Goal: Navigation & Orientation: Find specific page/section

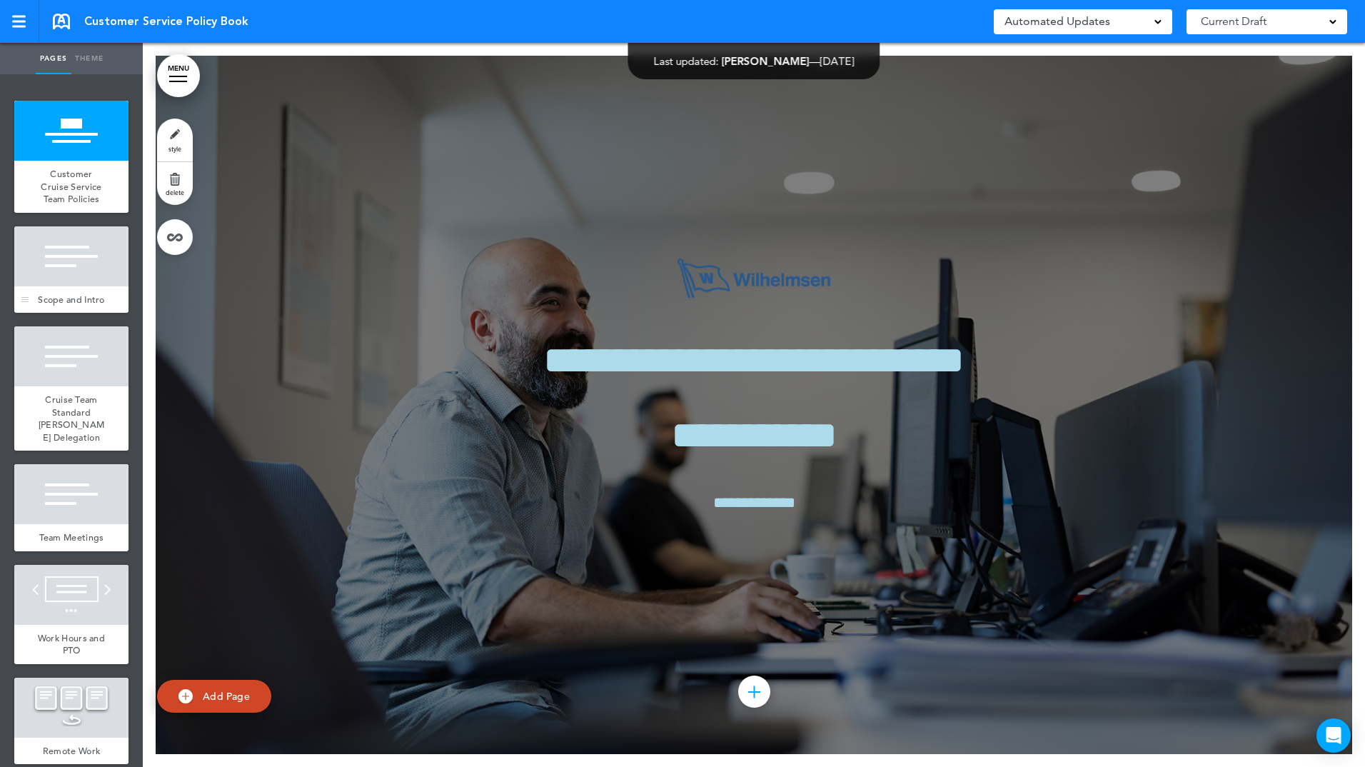
click at [84, 299] on span "Scope and Intro" at bounding box center [71, 299] width 67 height 12
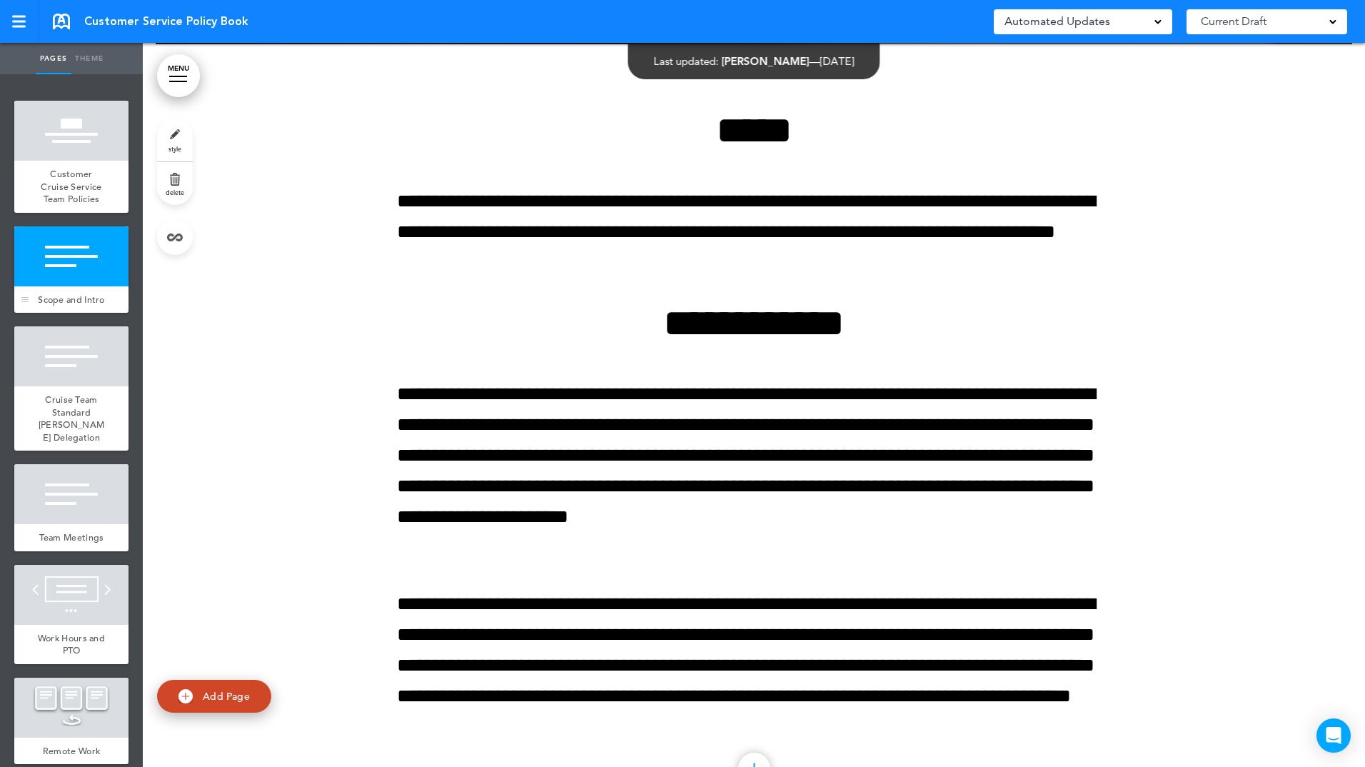
scroll to position [724, 0]
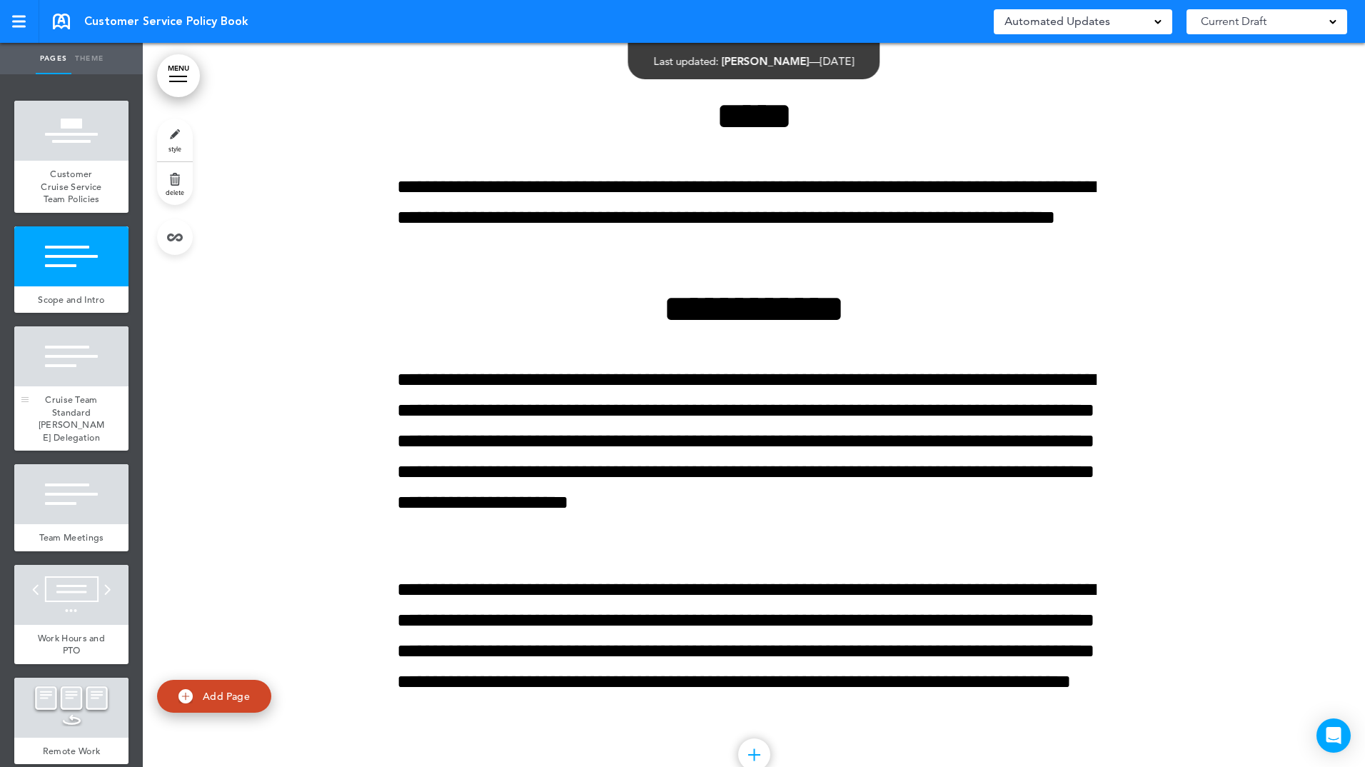
click at [104, 374] on div at bounding box center [71, 356] width 114 height 60
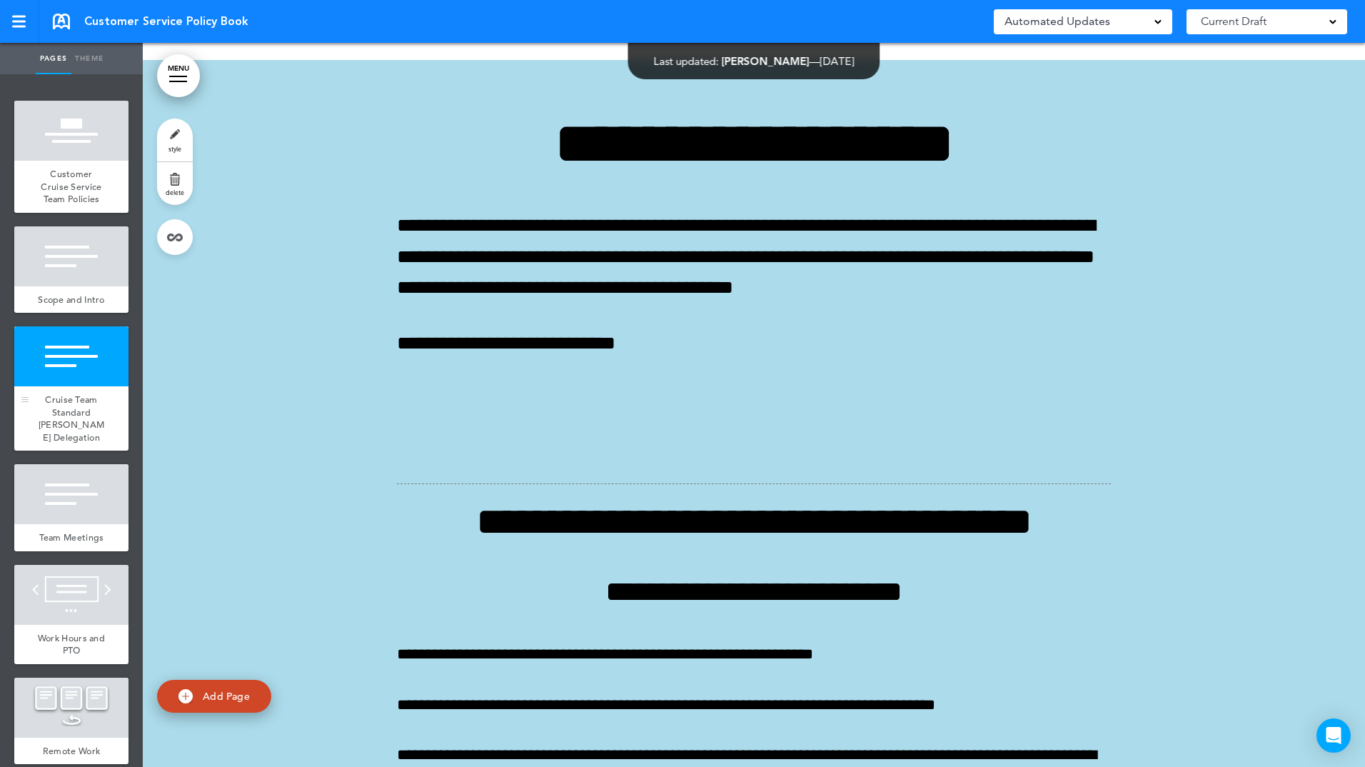
scroll to position [1498, 0]
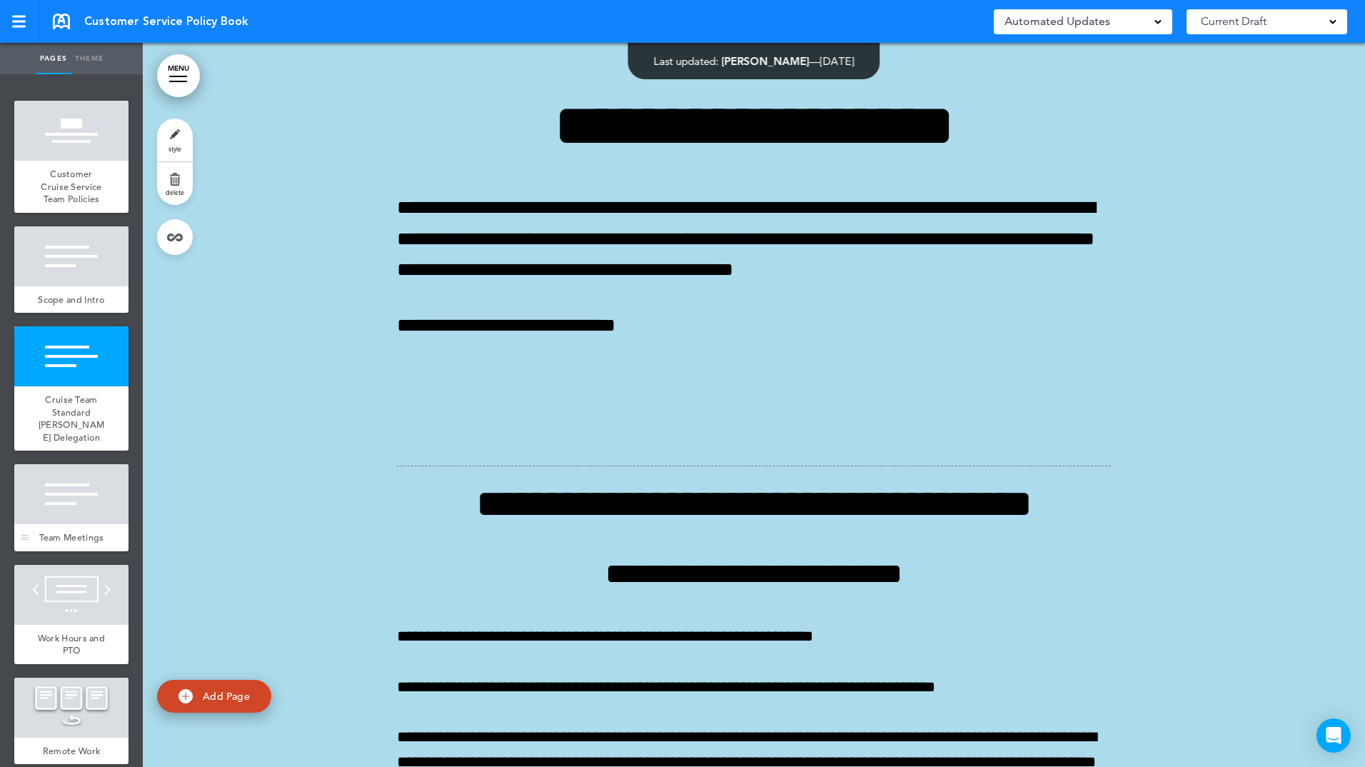
click at [107, 524] on div at bounding box center [71, 494] width 114 height 60
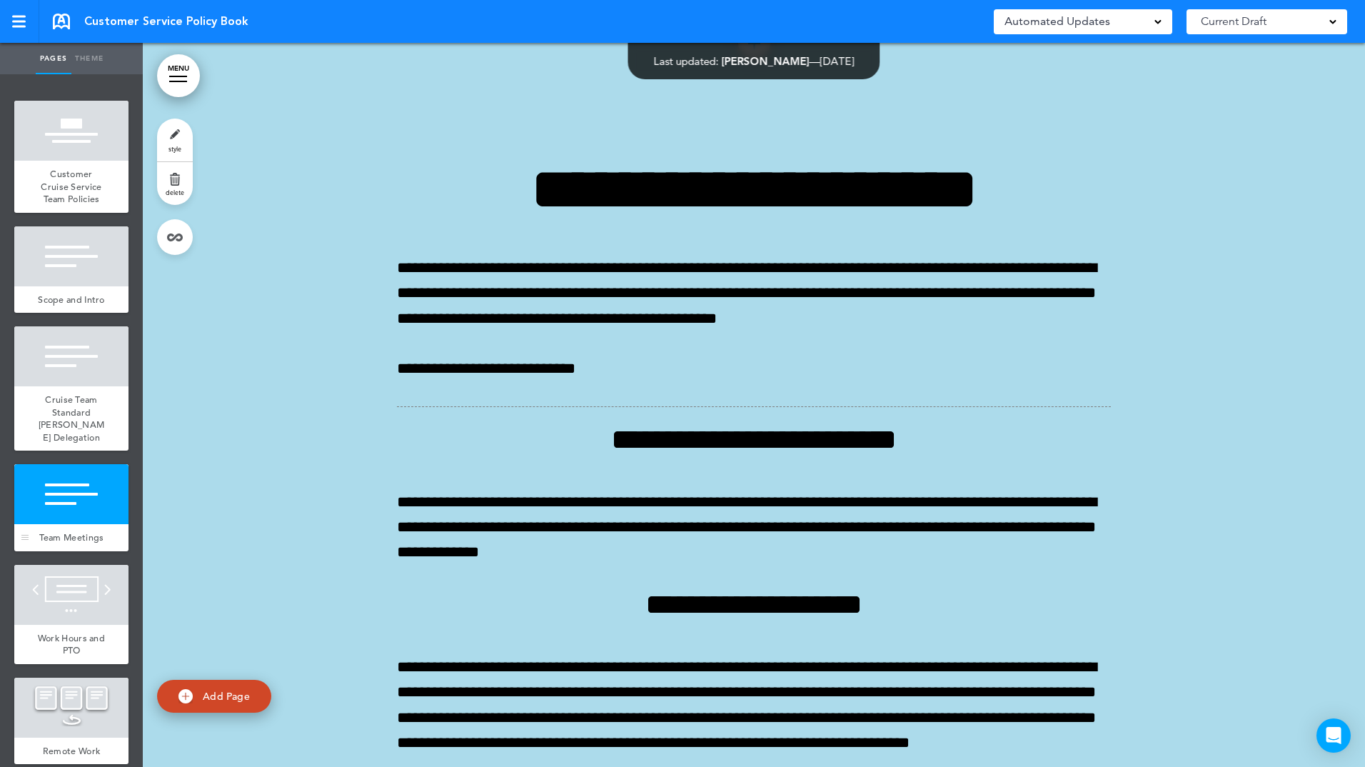
scroll to position [4528, 0]
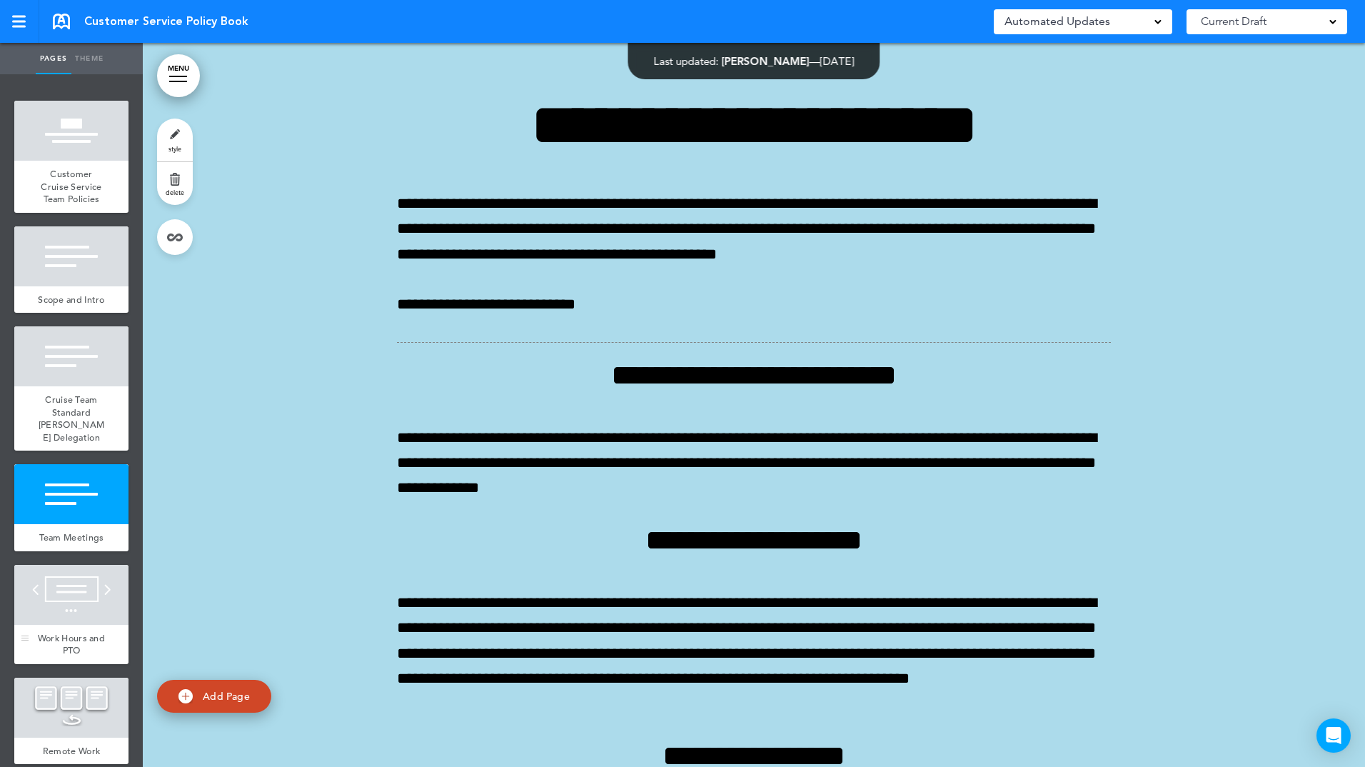
click at [72, 617] on div at bounding box center [71, 595] width 114 height 60
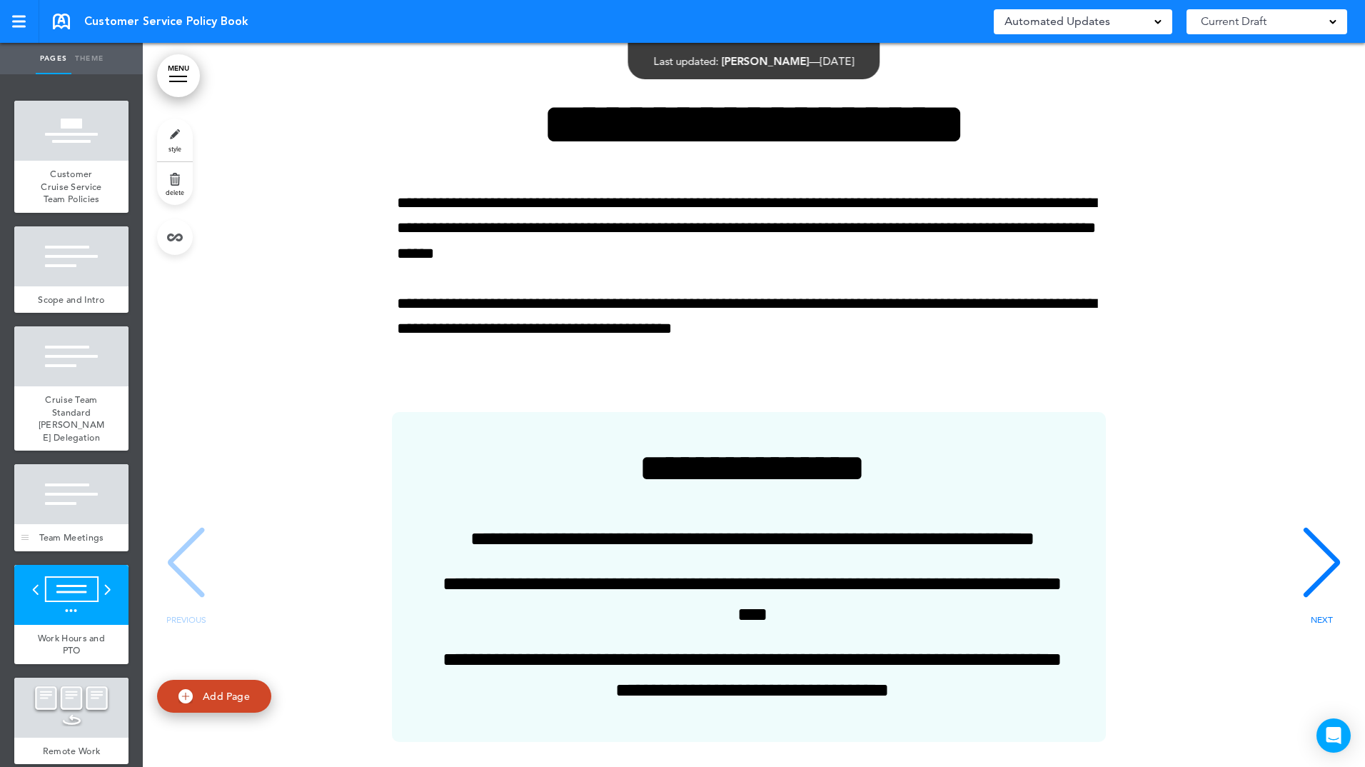
click at [72, 543] on span "Team Meetings" at bounding box center [71, 537] width 65 height 12
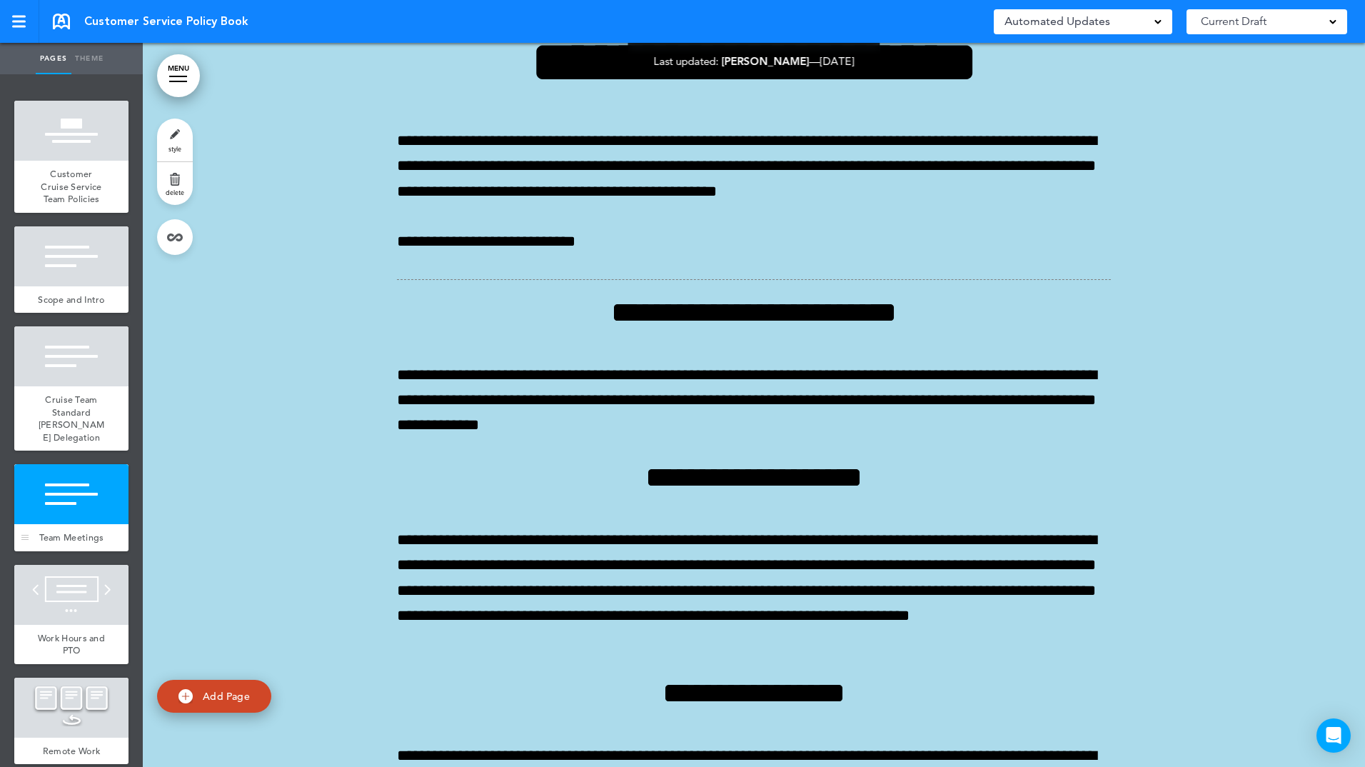
scroll to position [4528, 0]
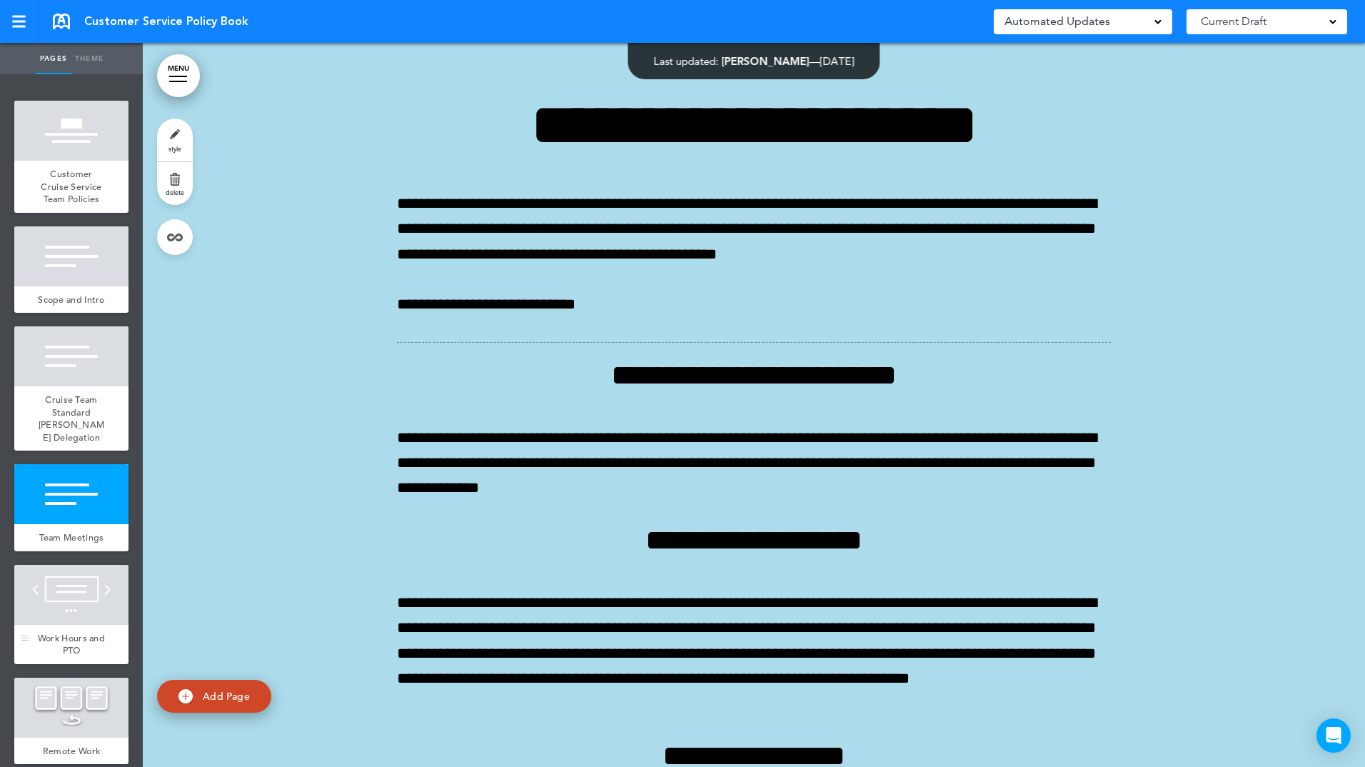
click at [73, 625] on div at bounding box center [71, 595] width 114 height 60
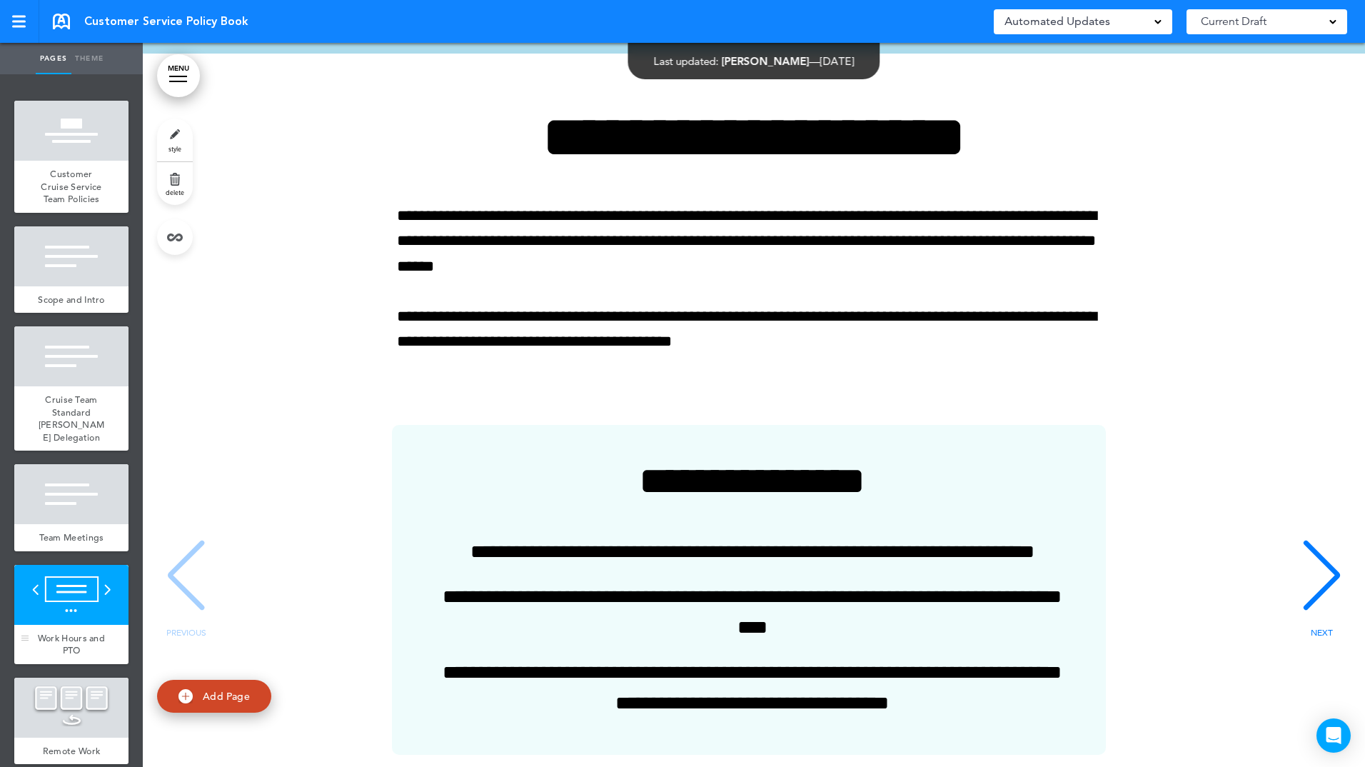
scroll to position [6032, 0]
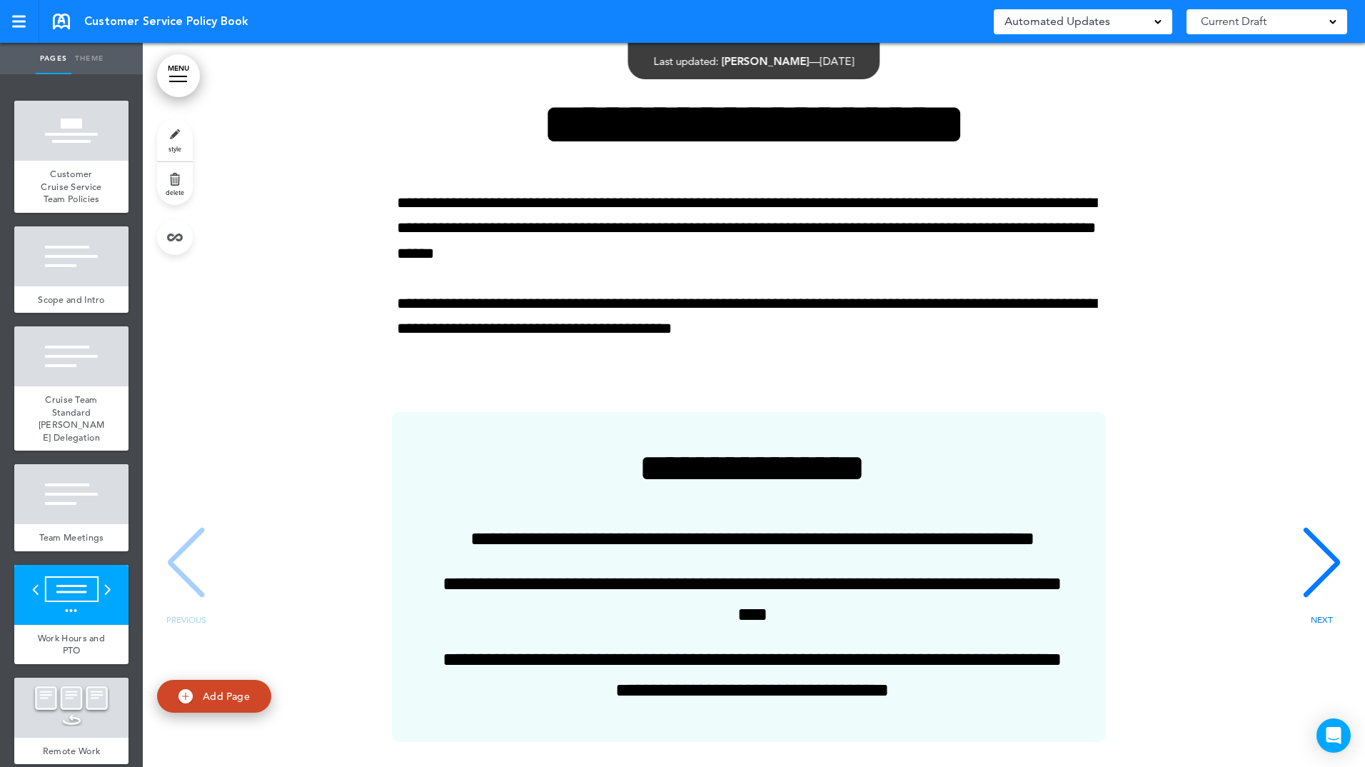
click at [1300, 582] on div "NEXT" at bounding box center [1322, 575] width 44 height 71
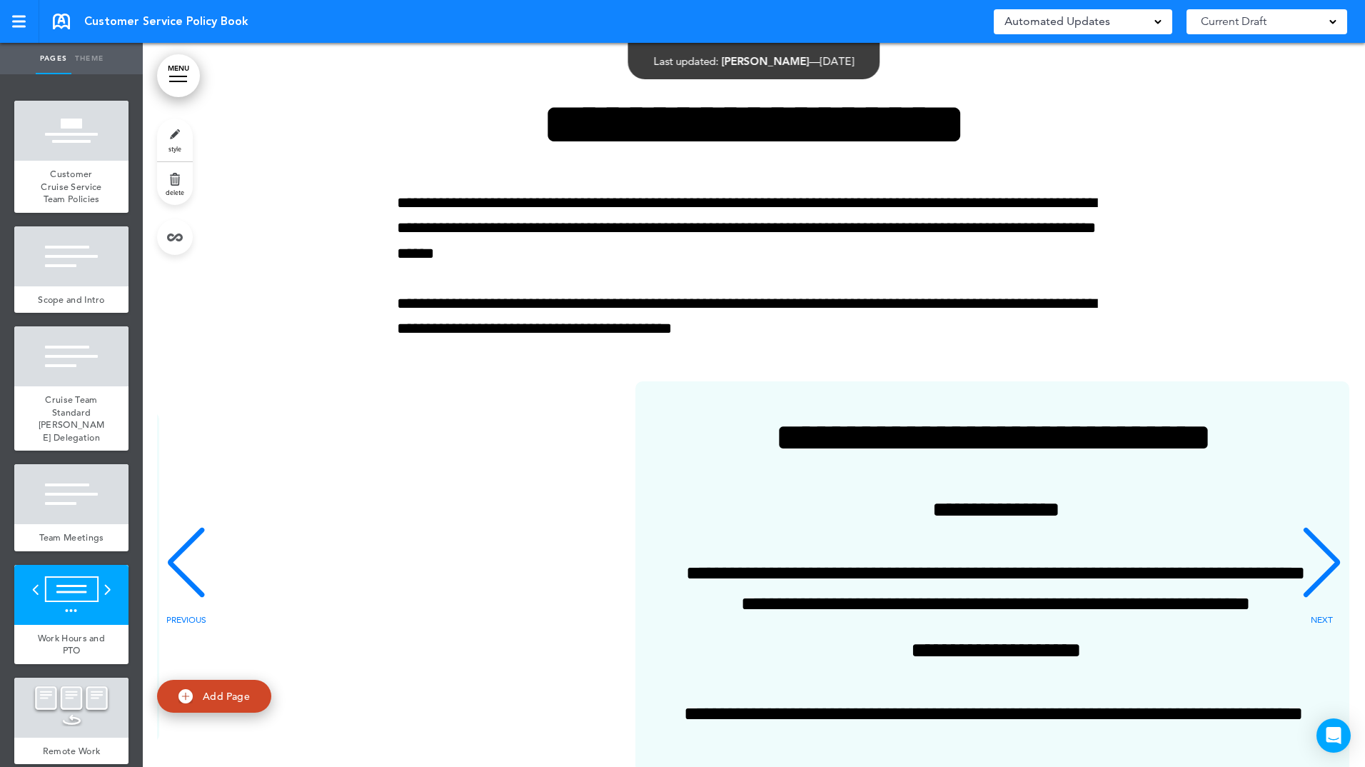
scroll to position [0, 1190]
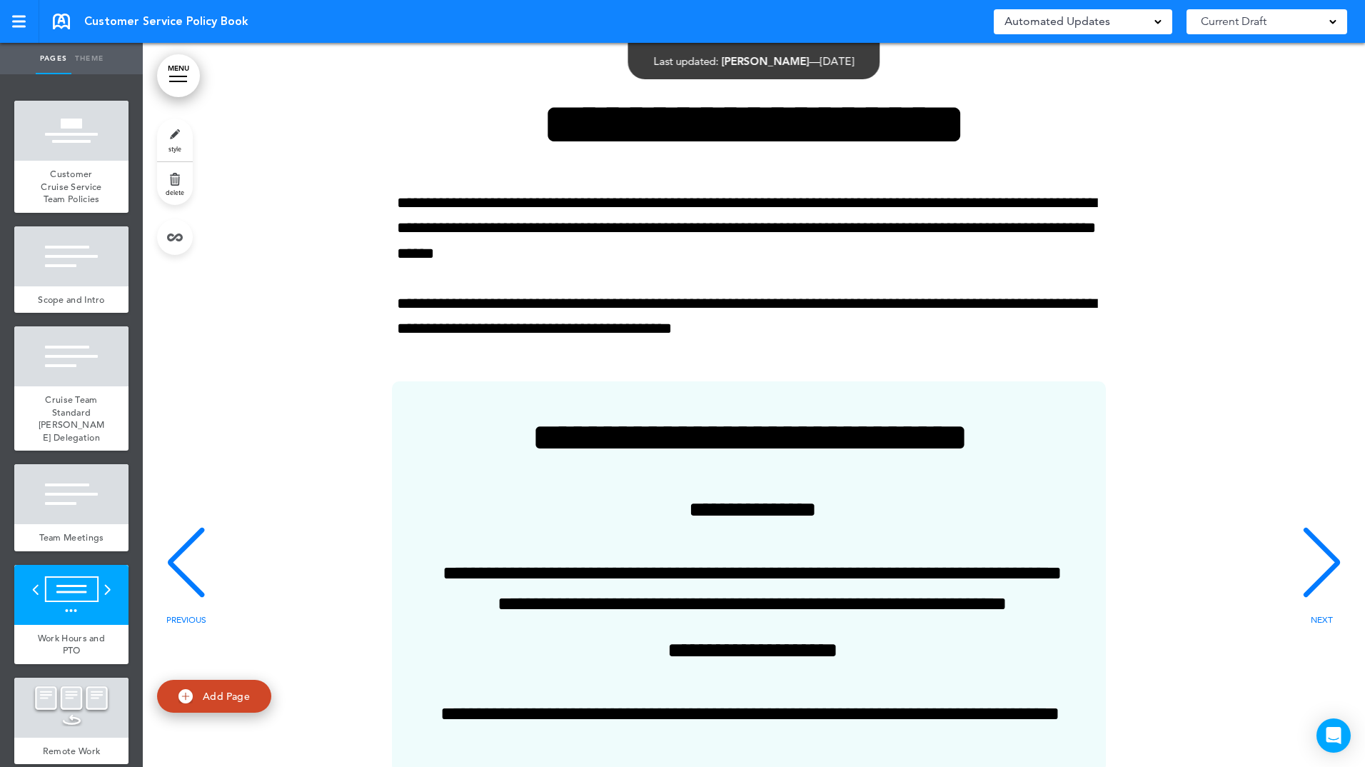
click at [1300, 582] on div "NEXT" at bounding box center [1322, 575] width 44 height 71
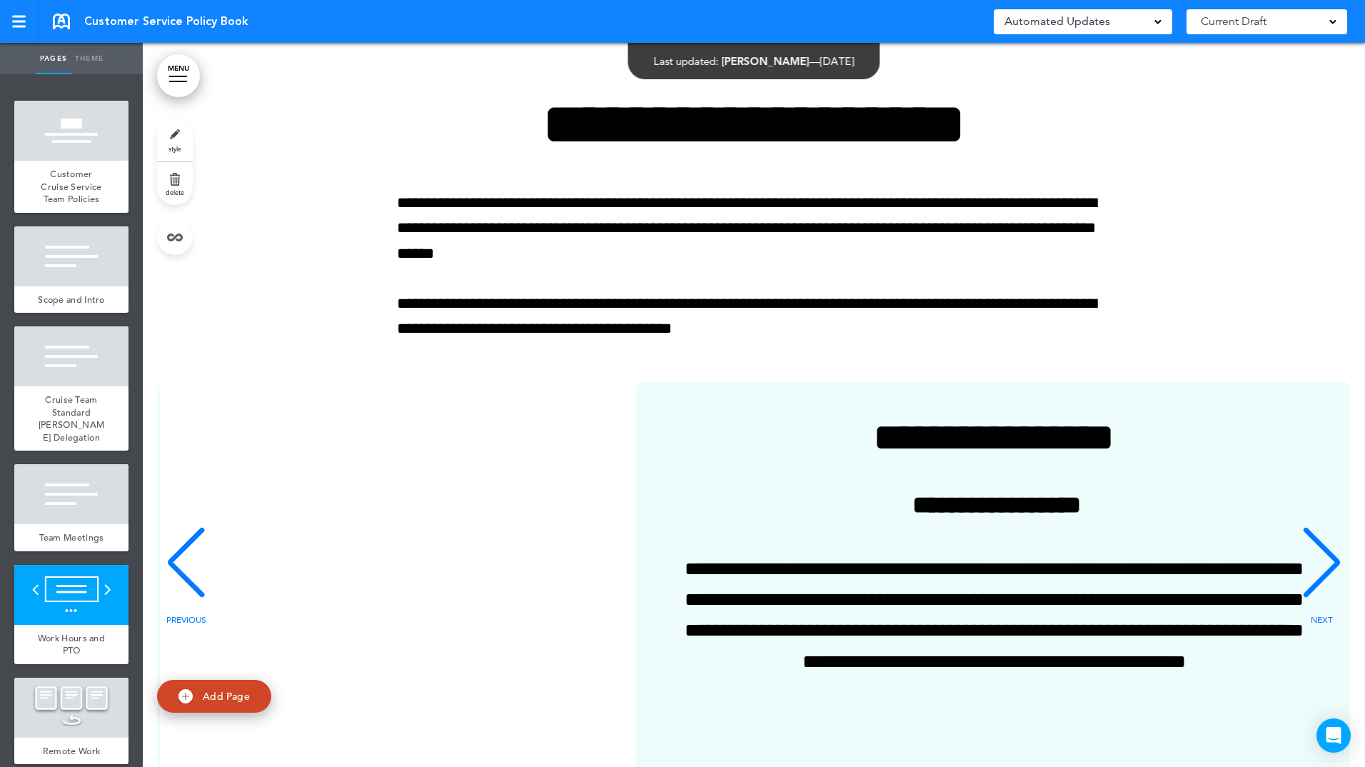
scroll to position [0, 2380]
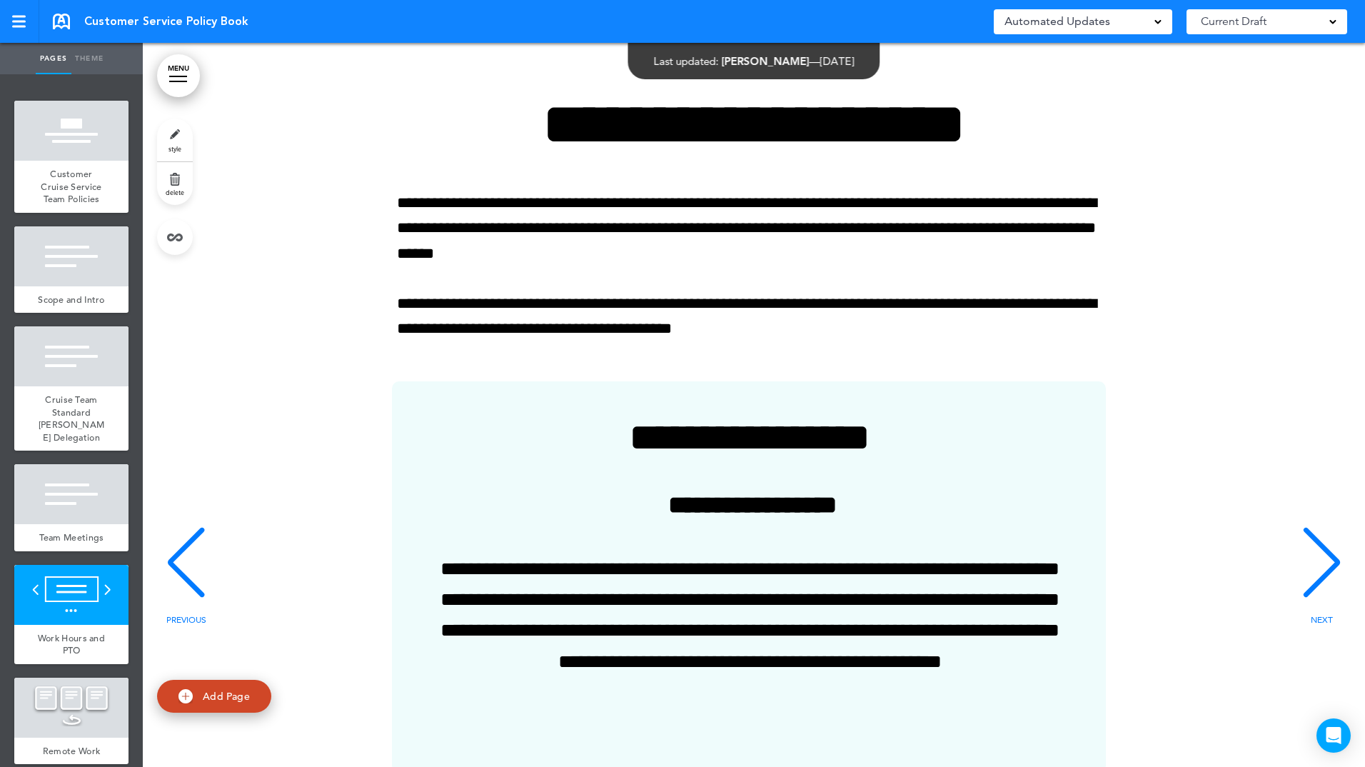
click at [1300, 582] on div "NEXT" at bounding box center [1322, 575] width 44 height 71
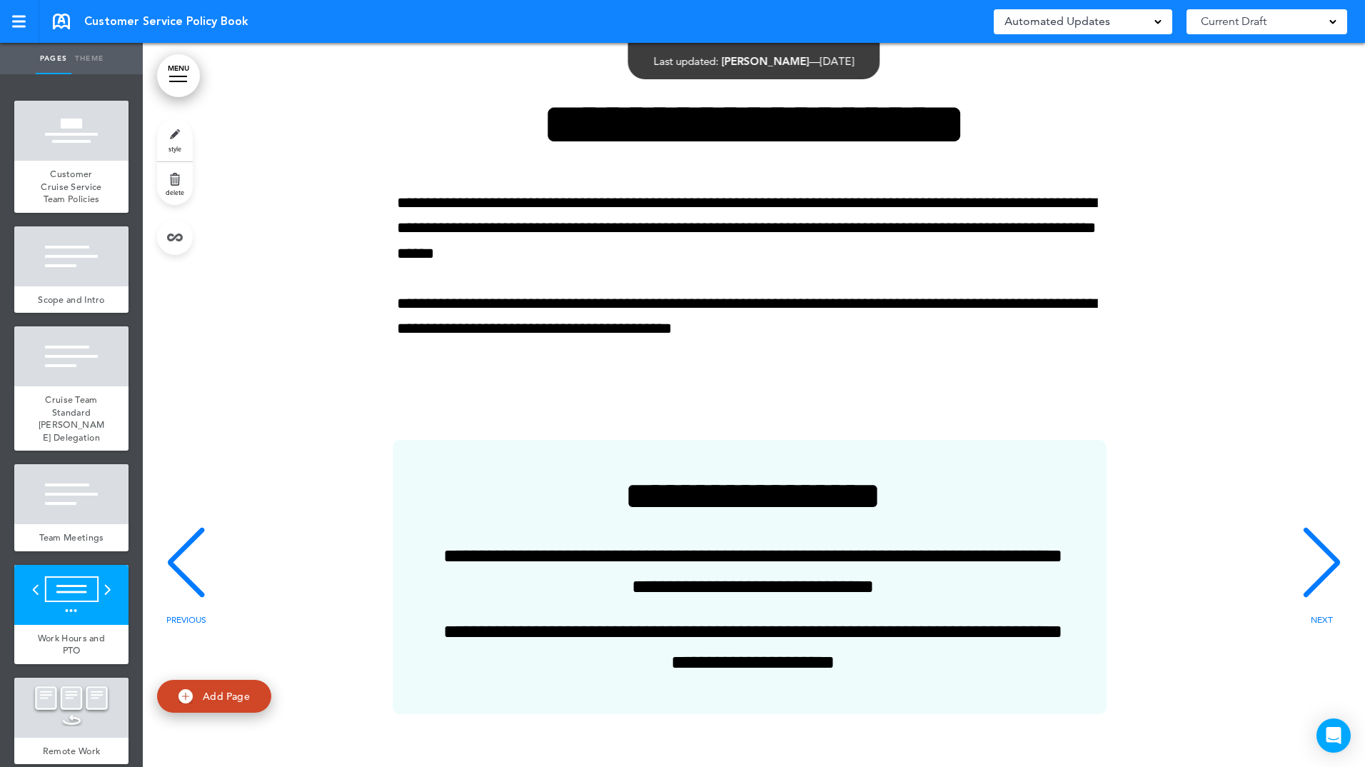
scroll to position [0, 3570]
click at [1300, 582] on div "NEXT" at bounding box center [1322, 575] width 44 height 71
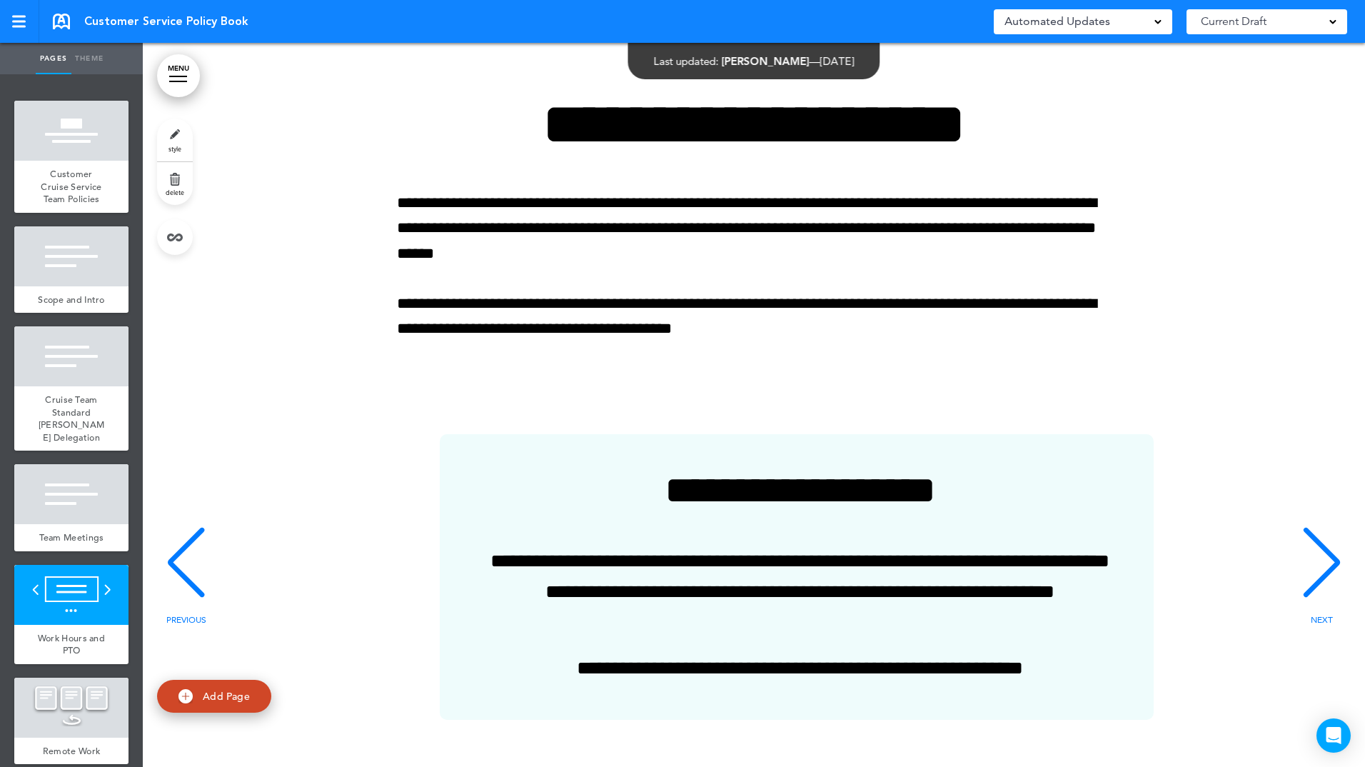
scroll to position [0, 4759]
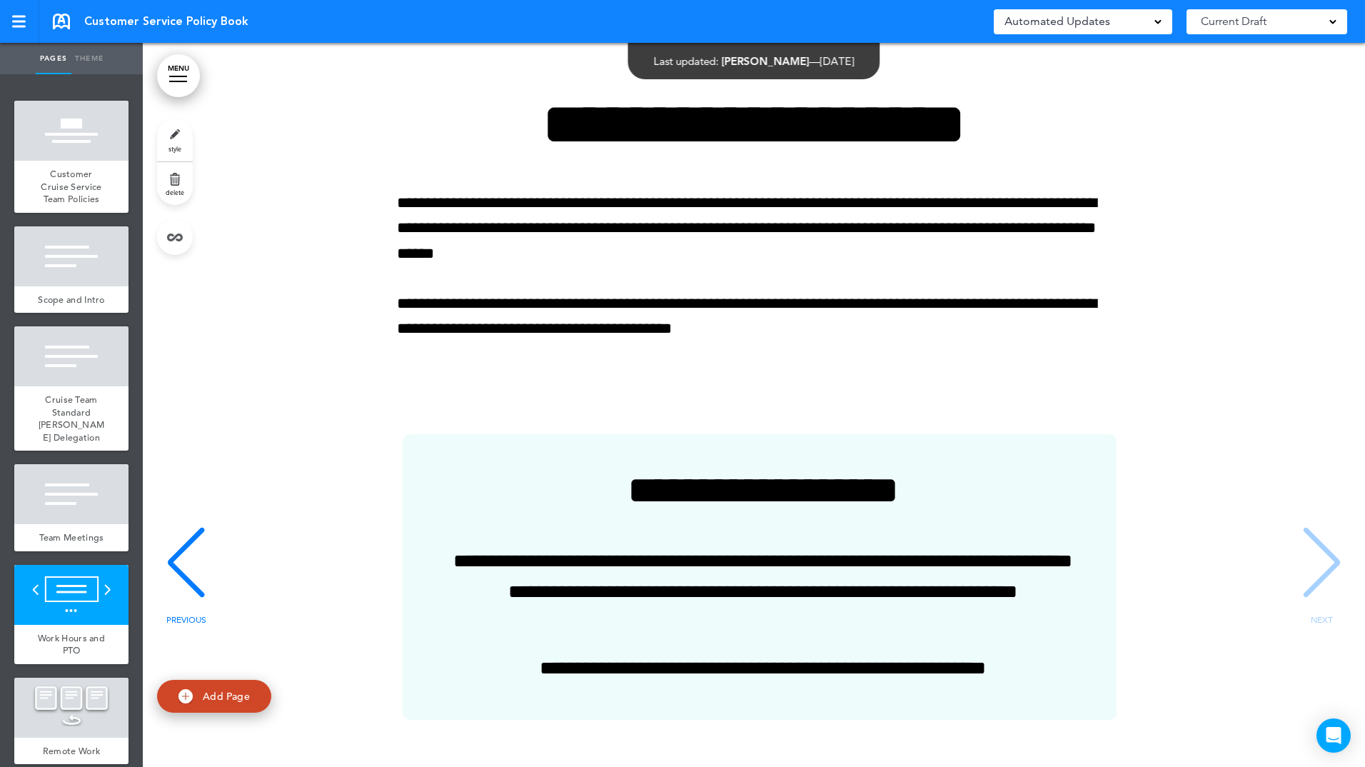
click at [1298, 582] on div "**********" at bounding box center [759, 577] width 1183 height 286
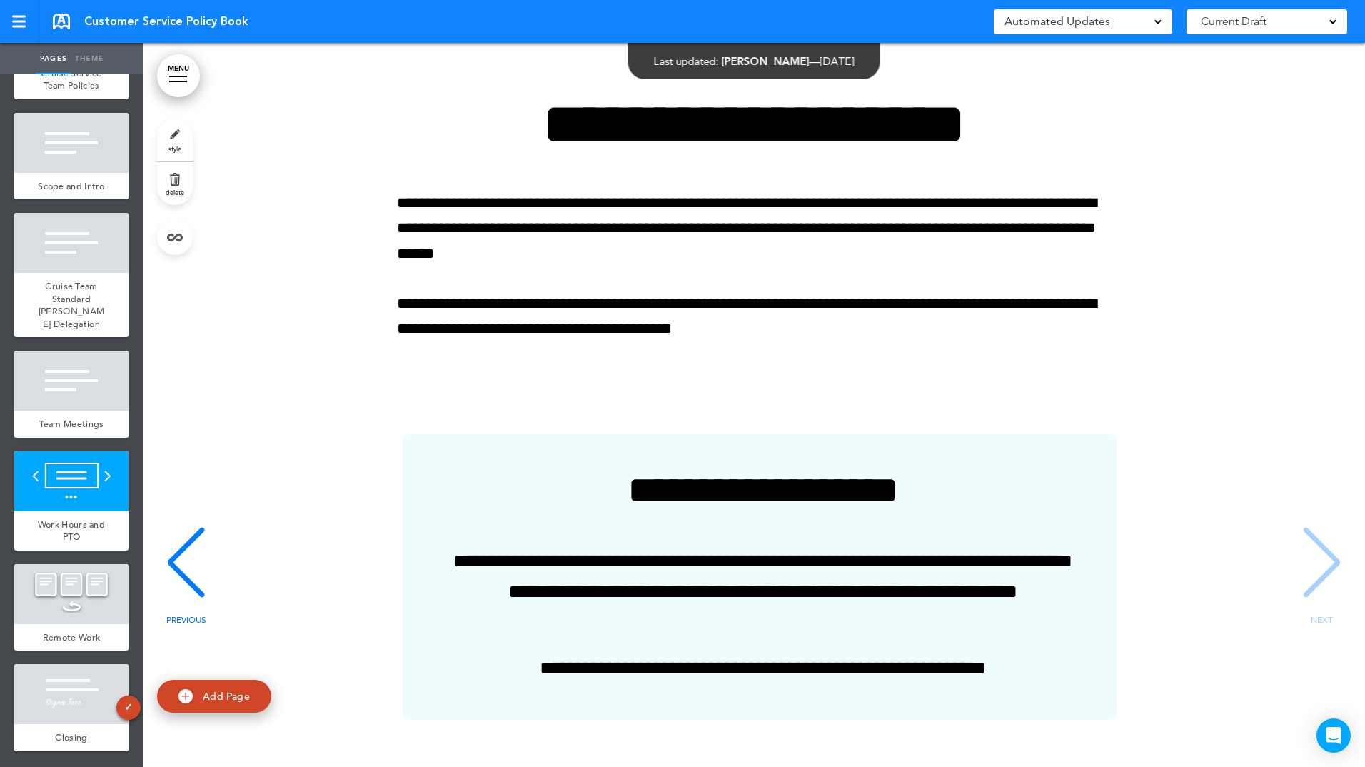
scroll to position [138, 0]
click at [78, 610] on div at bounding box center [71, 594] width 114 height 60
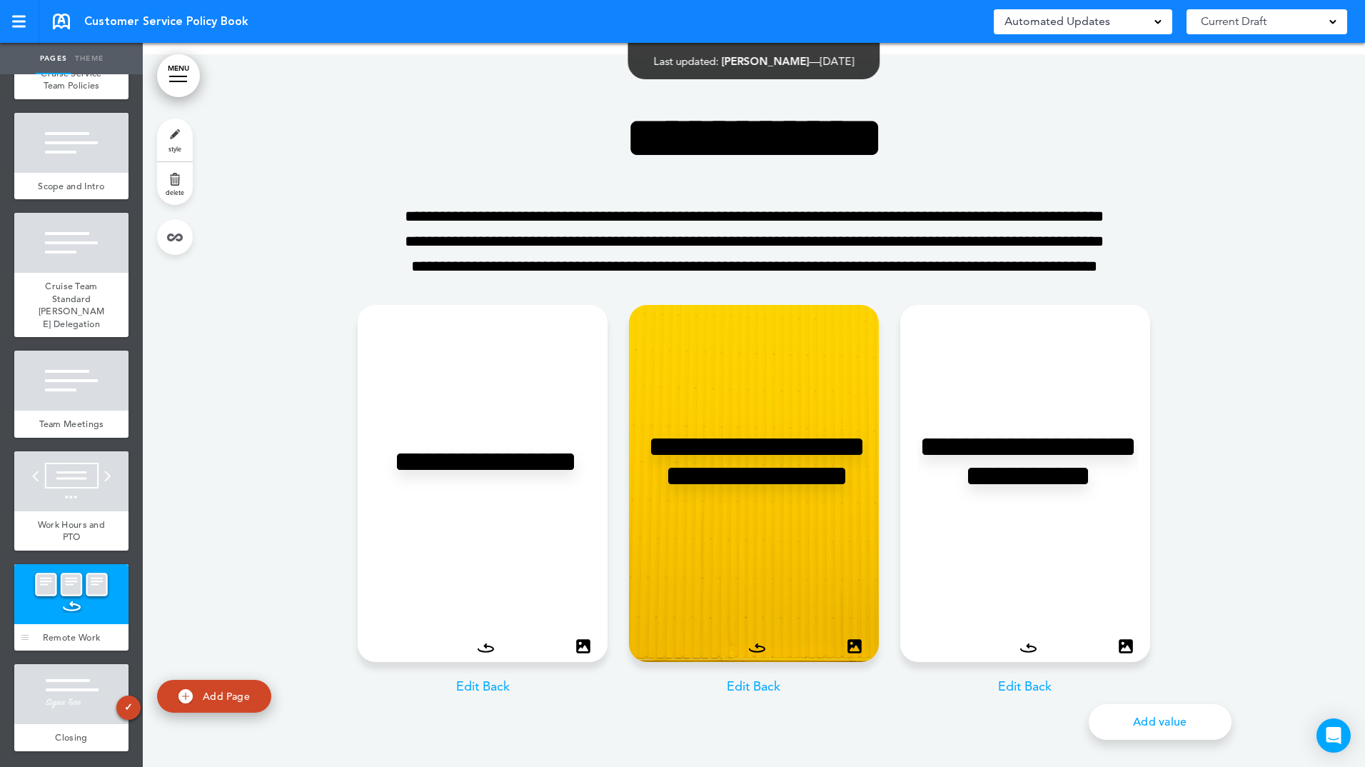
scroll to position [6914, 0]
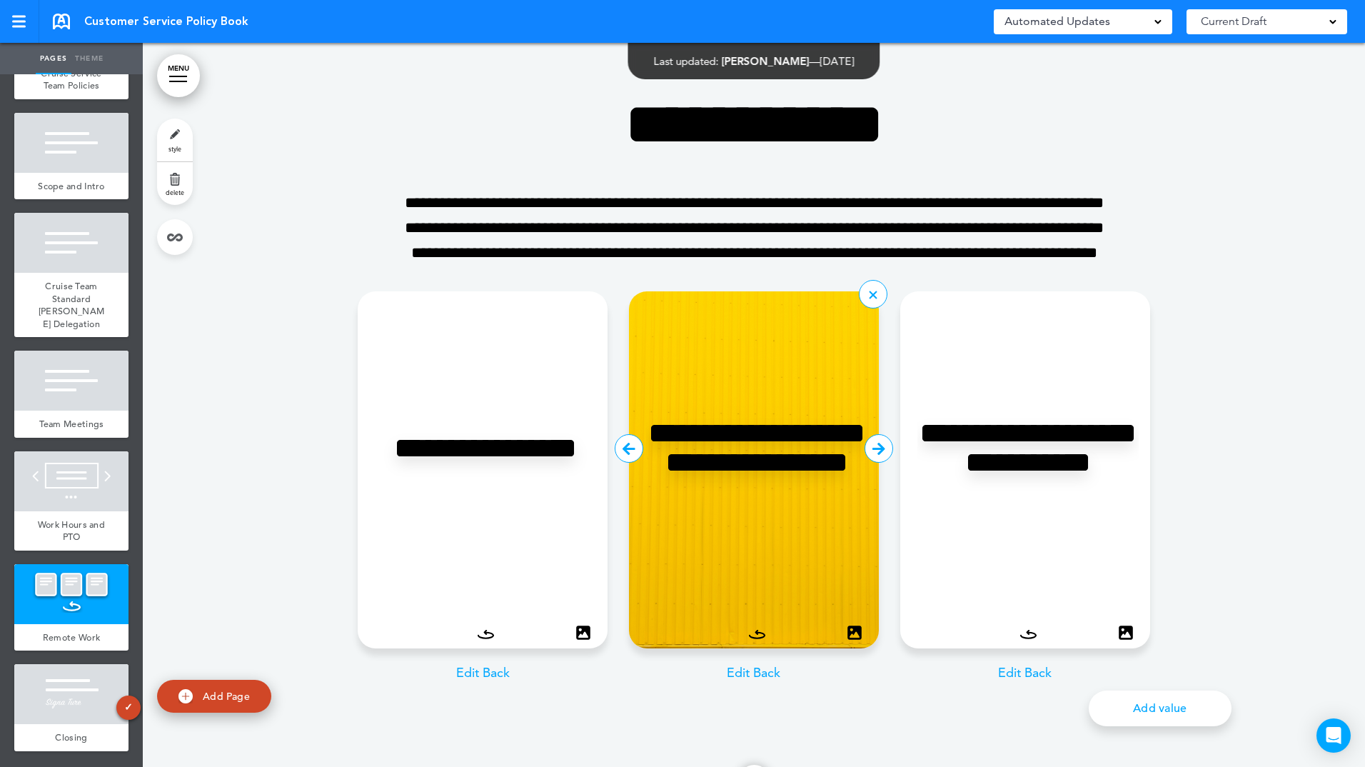
click at [875, 463] on icon at bounding box center [878, 448] width 29 height 29
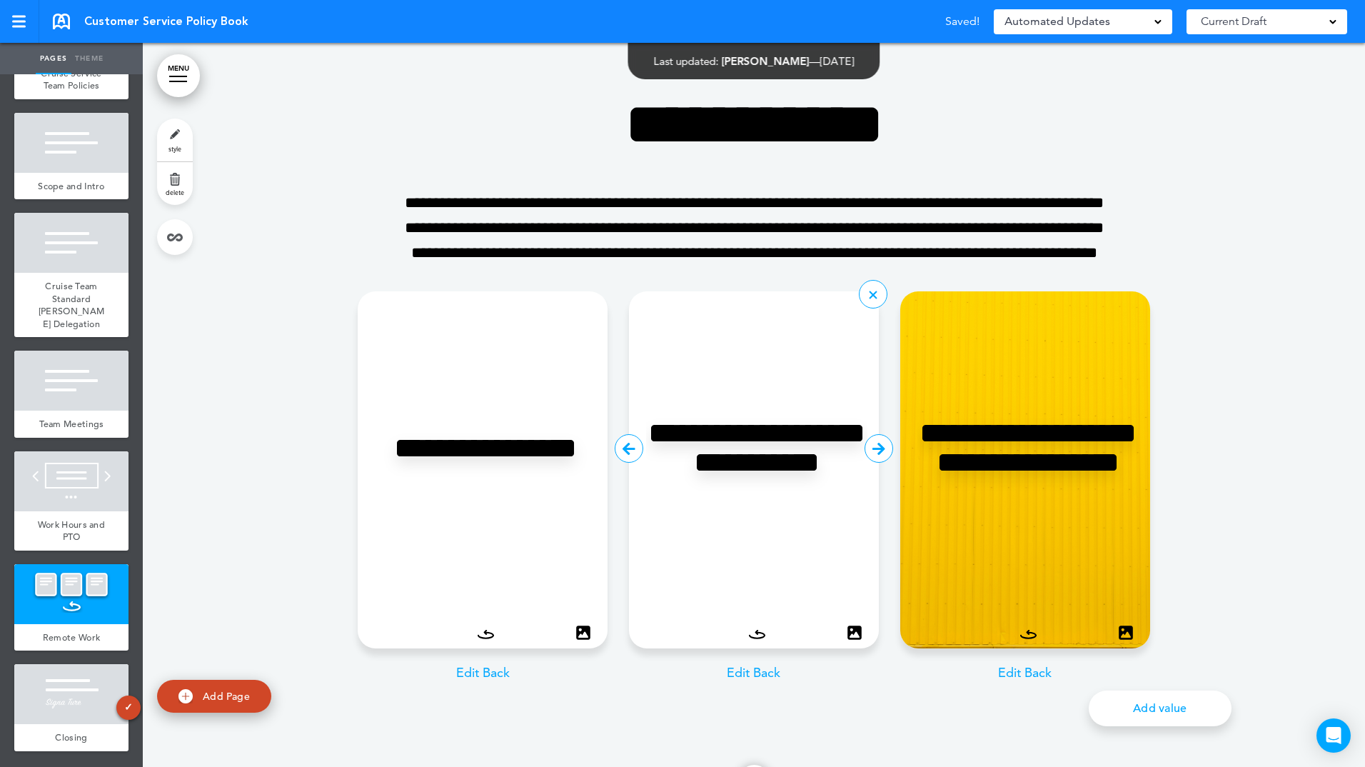
click at [751, 640] on icon at bounding box center [757, 635] width 16 height 10
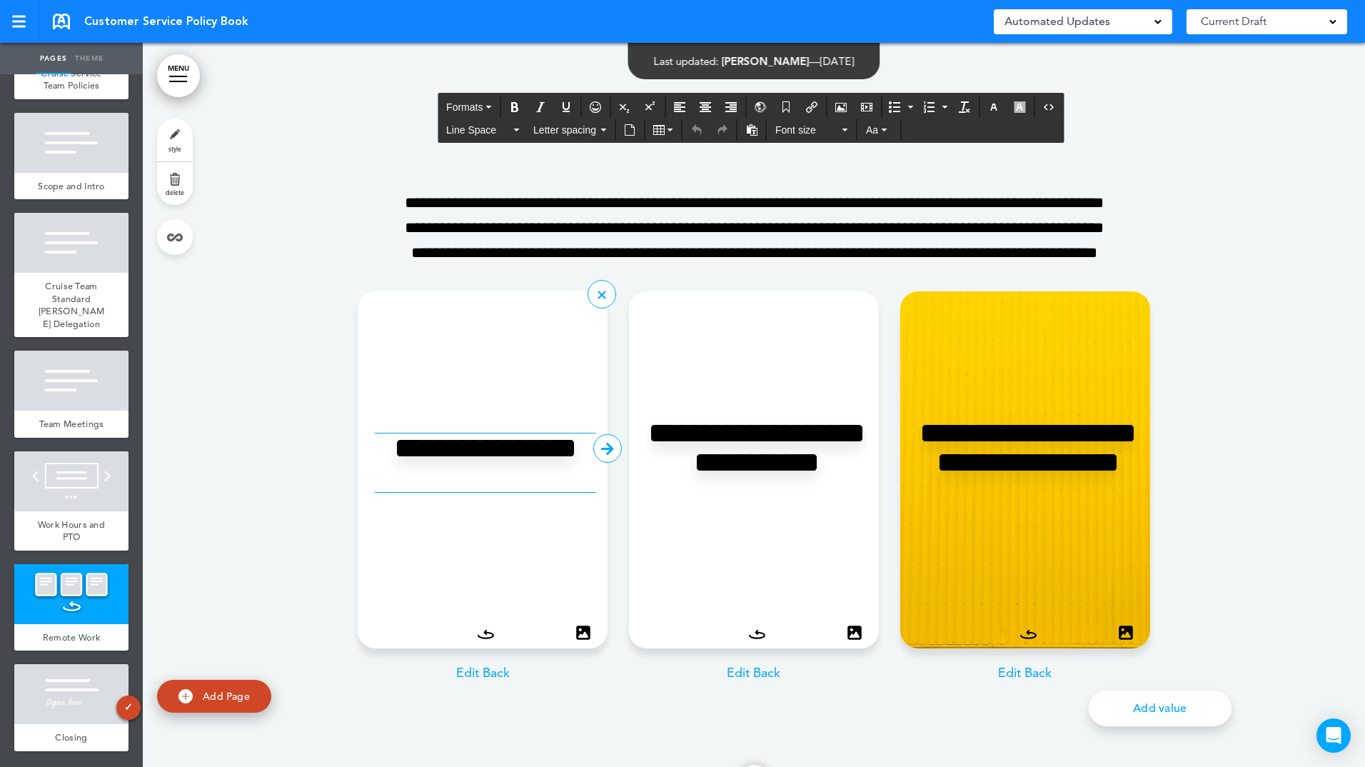
click at [505, 492] on h2 "**********" at bounding box center [485, 462] width 221 height 59
click at [525, 572] on div "**********" at bounding box center [485, 462] width 221 height 308
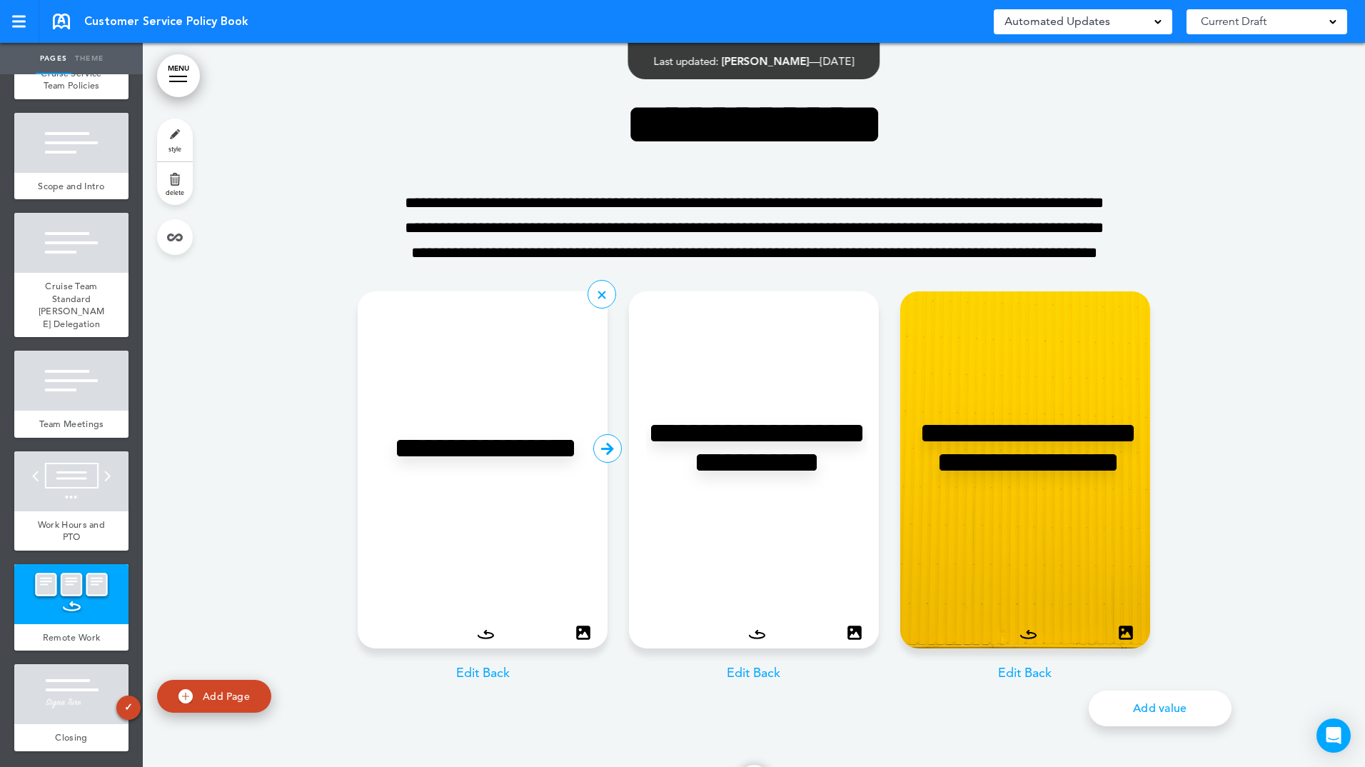
click at [598, 463] on icon at bounding box center [607, 448] width 29 height 29
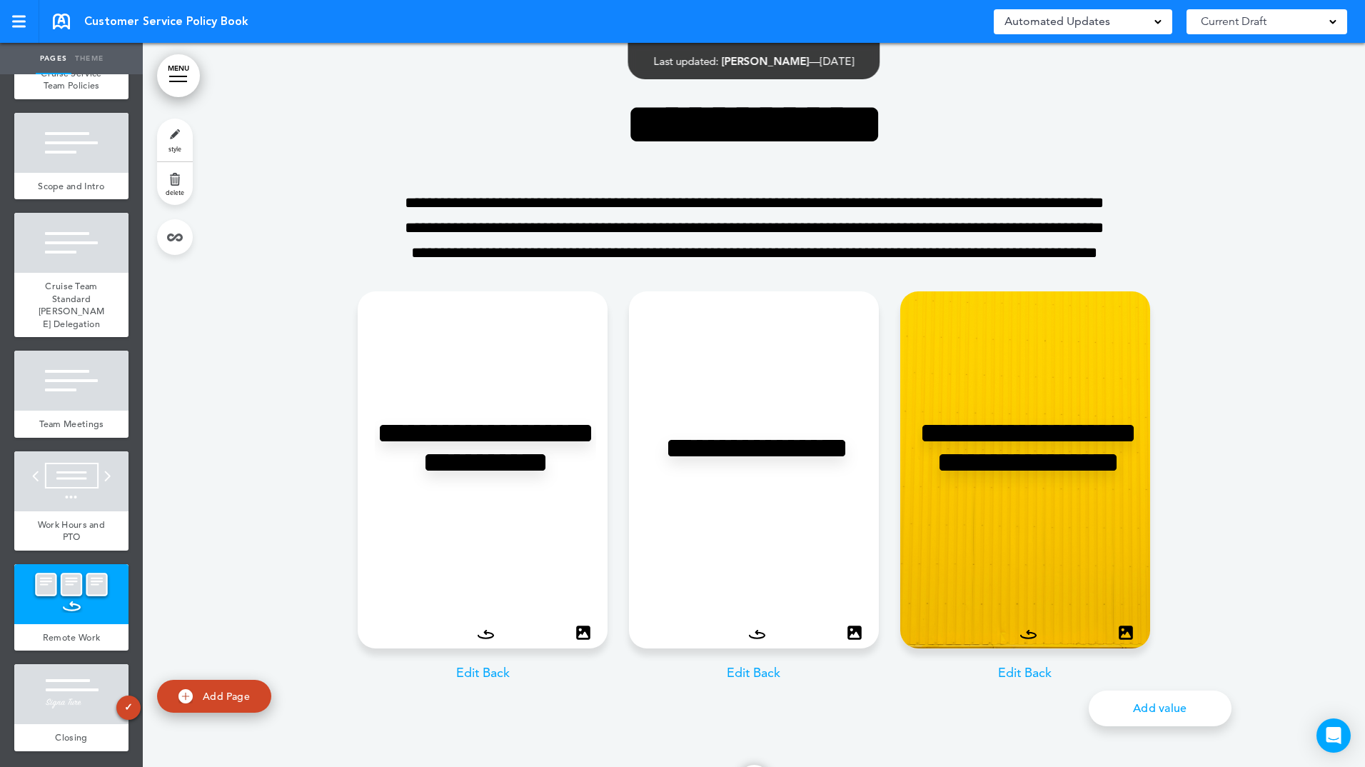
click at [0, 0] on icon at bounding box center [0, 0] width 0 height 0
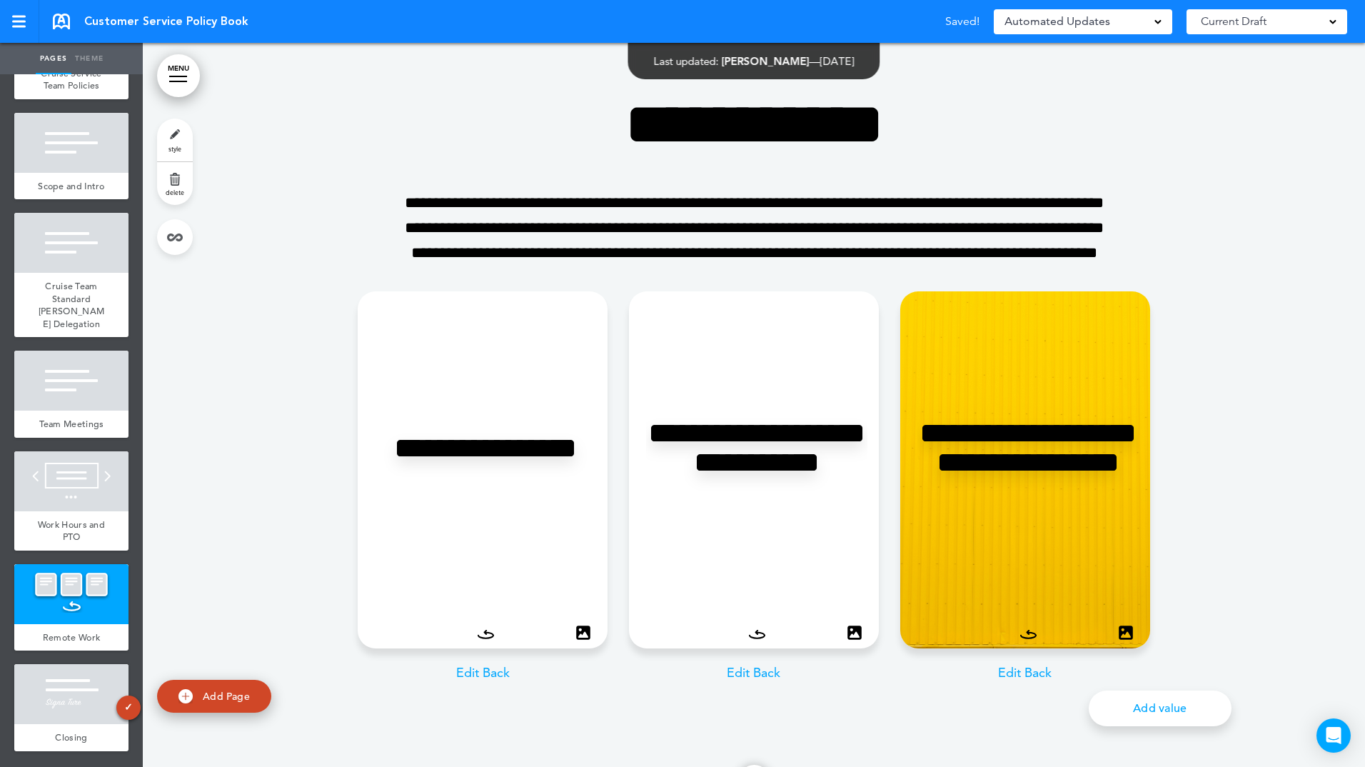
click at [0, 0] on icon at bounding box center [0, 0] width 0 height 0
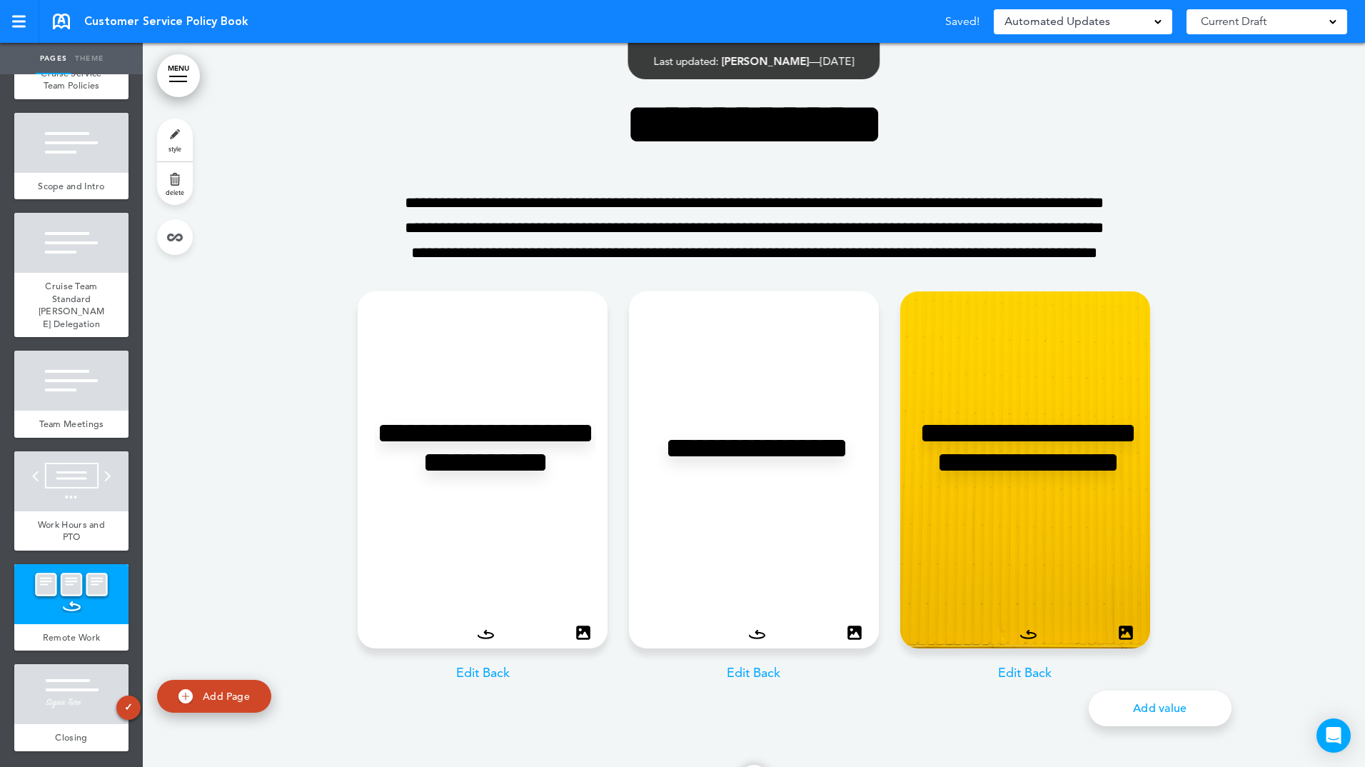
click at [0, 0] on icon at bounding box center [0, 0] width 0 height 0
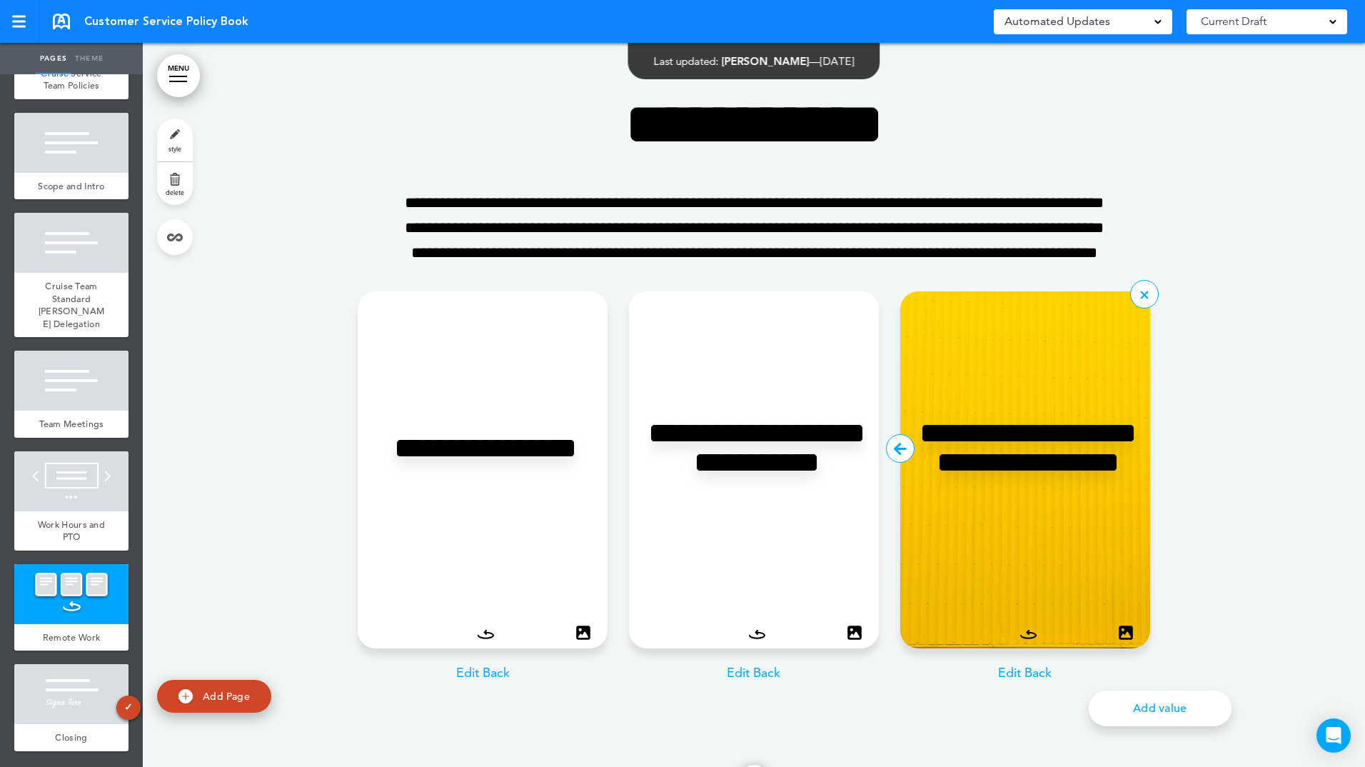
click at [1026, 547] on div "**********" at bounding box center [1027, 462] width 221 height 308
click at [890, 463] on icon at bounding box center [900, 448] width 29 height 29
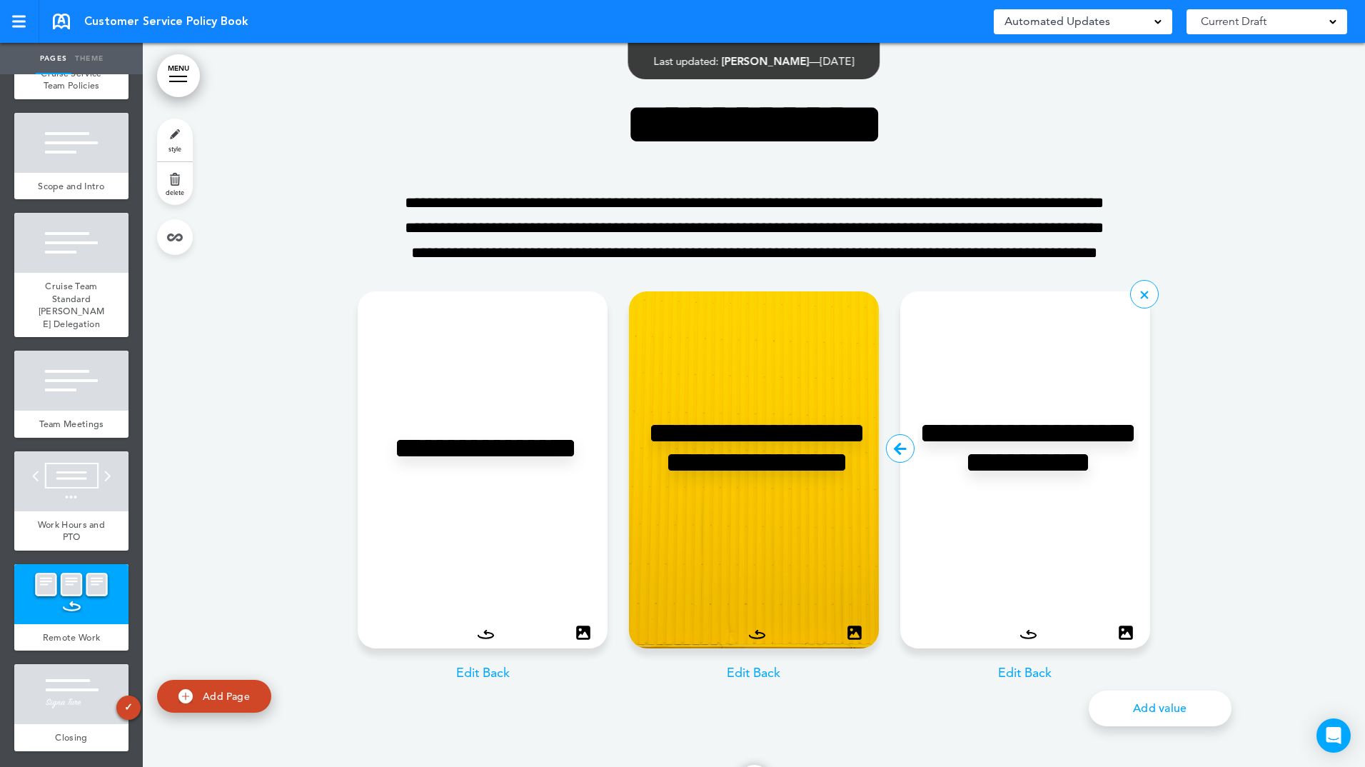
click at [1021, 637] on icon at bounding box center [1028, 636] width 15 height 3
click at [1118, 642] on icon at bounding box center [1126, 632] width 20 height 20
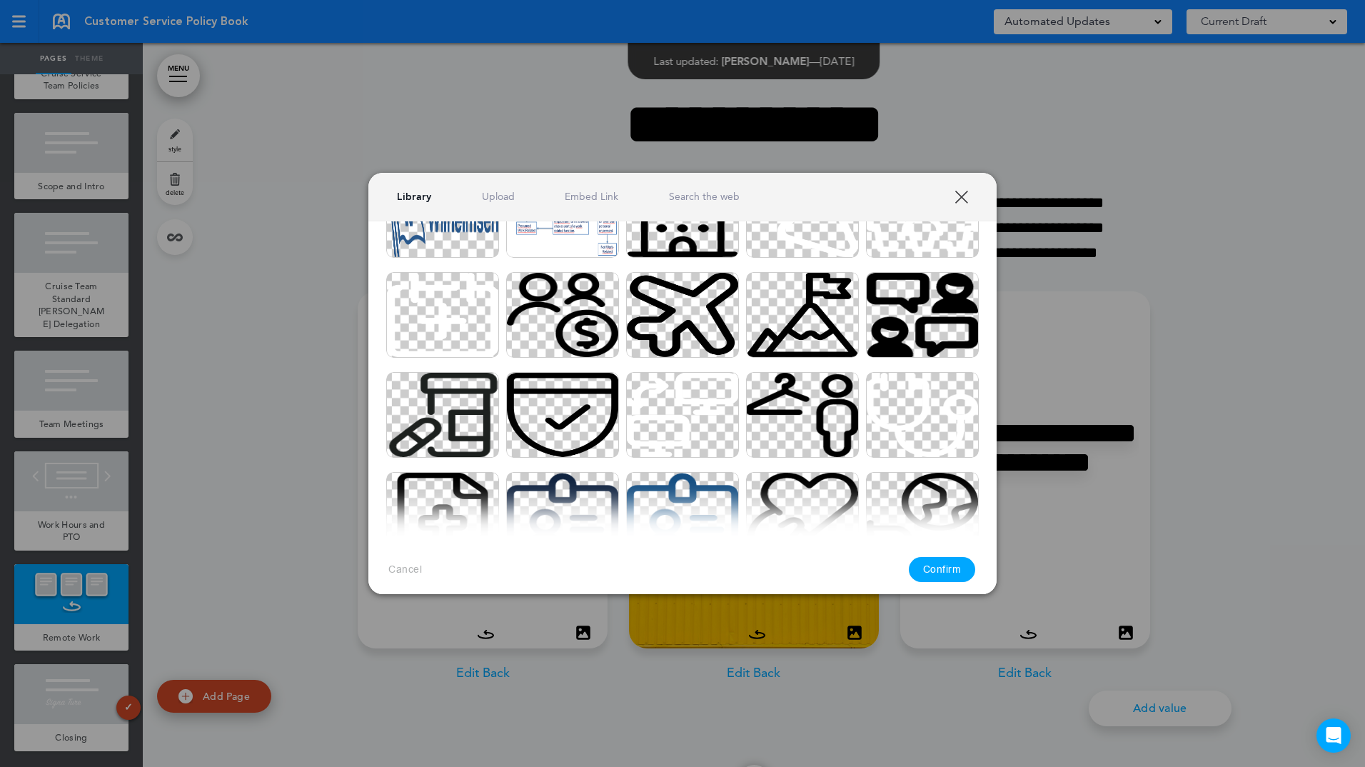
scroll to position [6, 0]
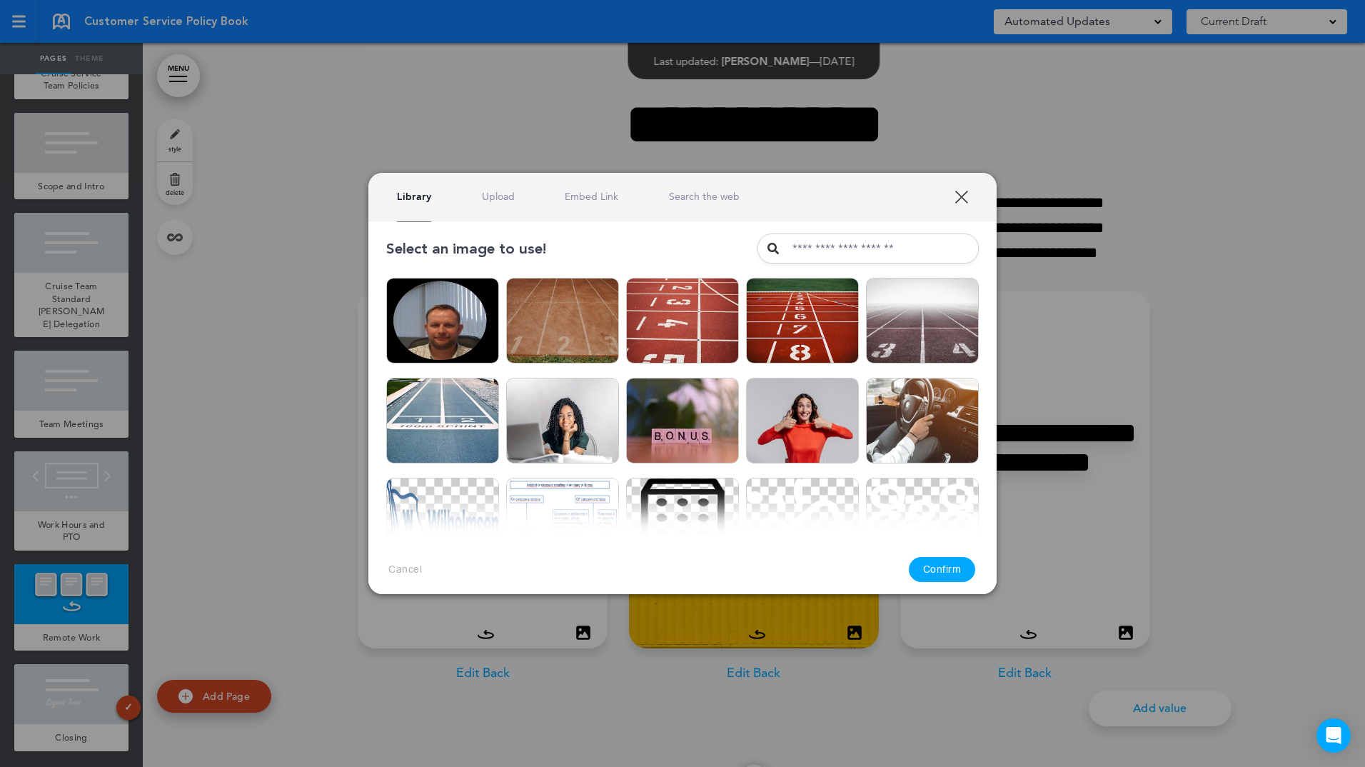
click at [957, 200] on link "XXX" at bounding box center [961, 197] width 14 height 14
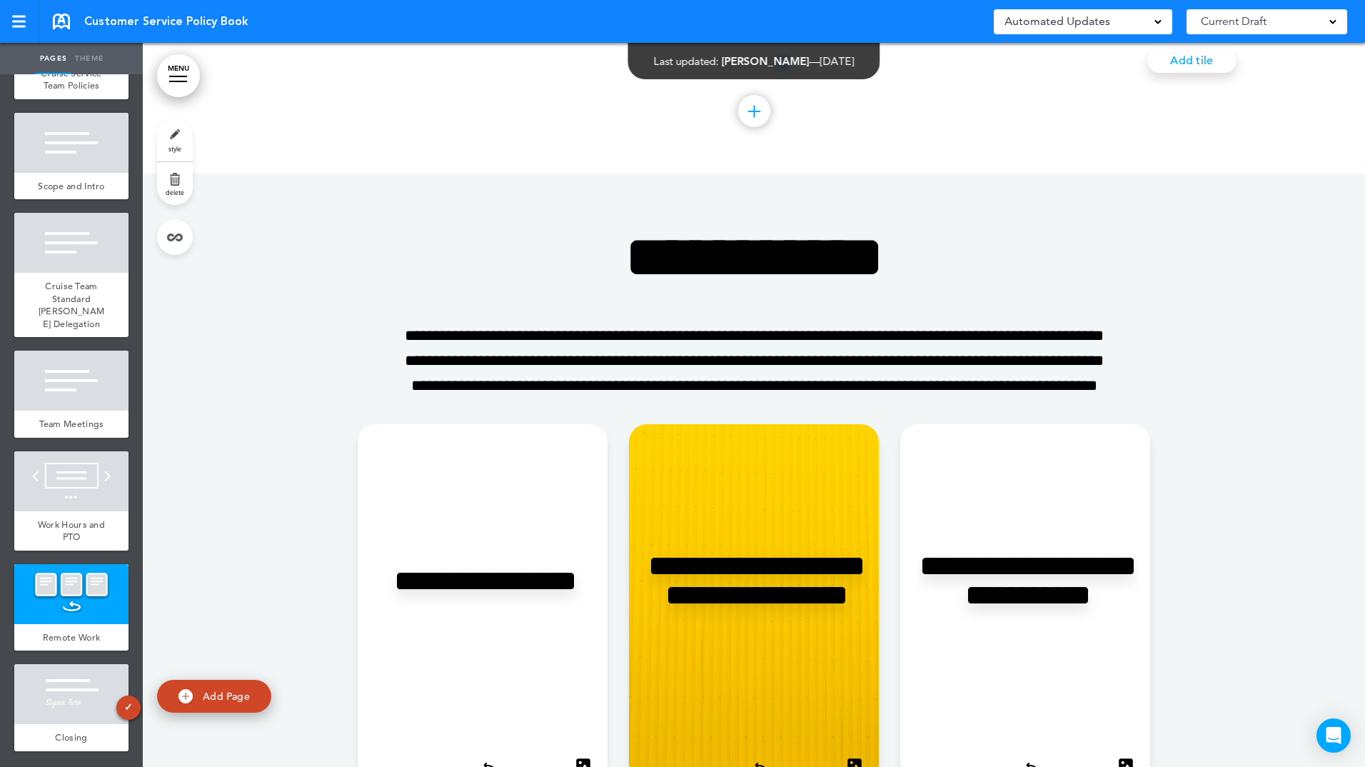
scroll to position [6956, 0]
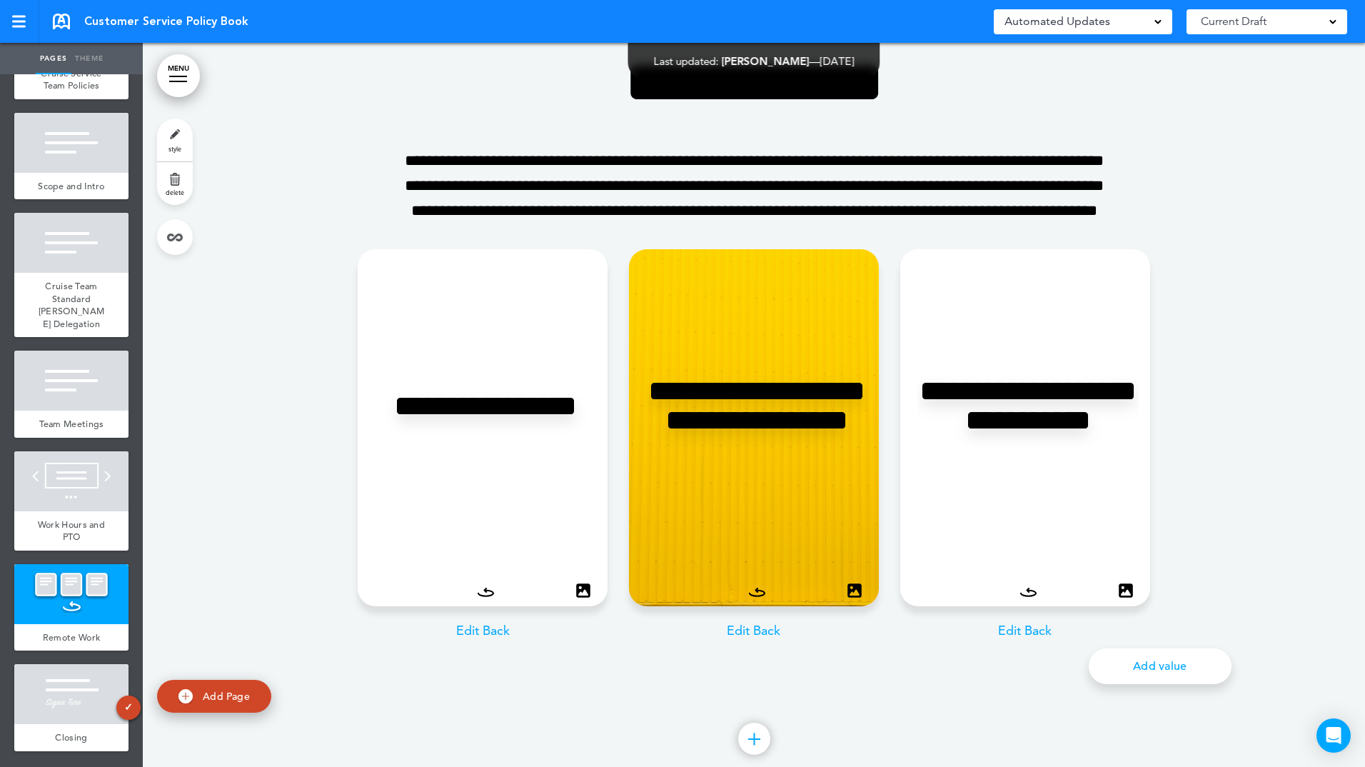
click at [1243, 150] on div "**********" at bounding box center [753, 364] width 1193 height 731
click at [106, 387] on div at bounding box center [71, 380] width 114 height 60
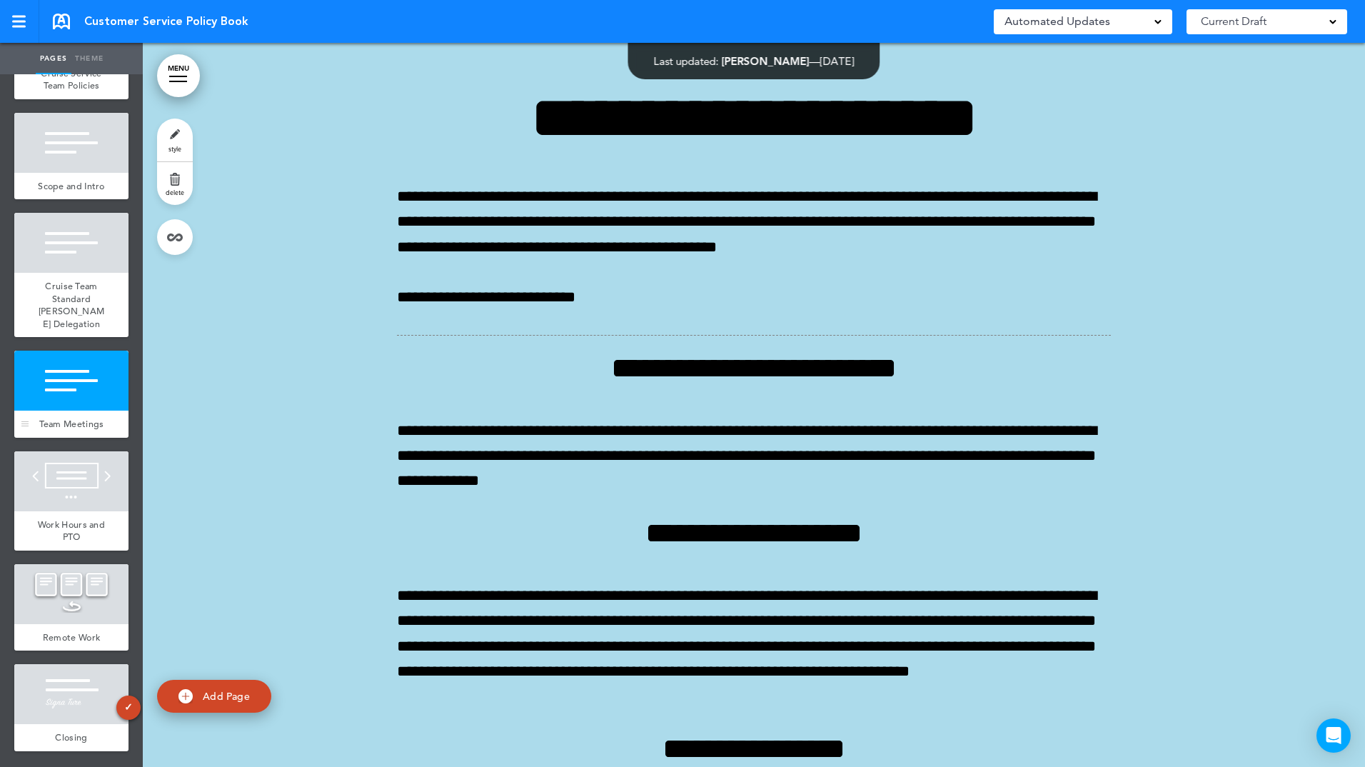
scroll to position [4528, 0]
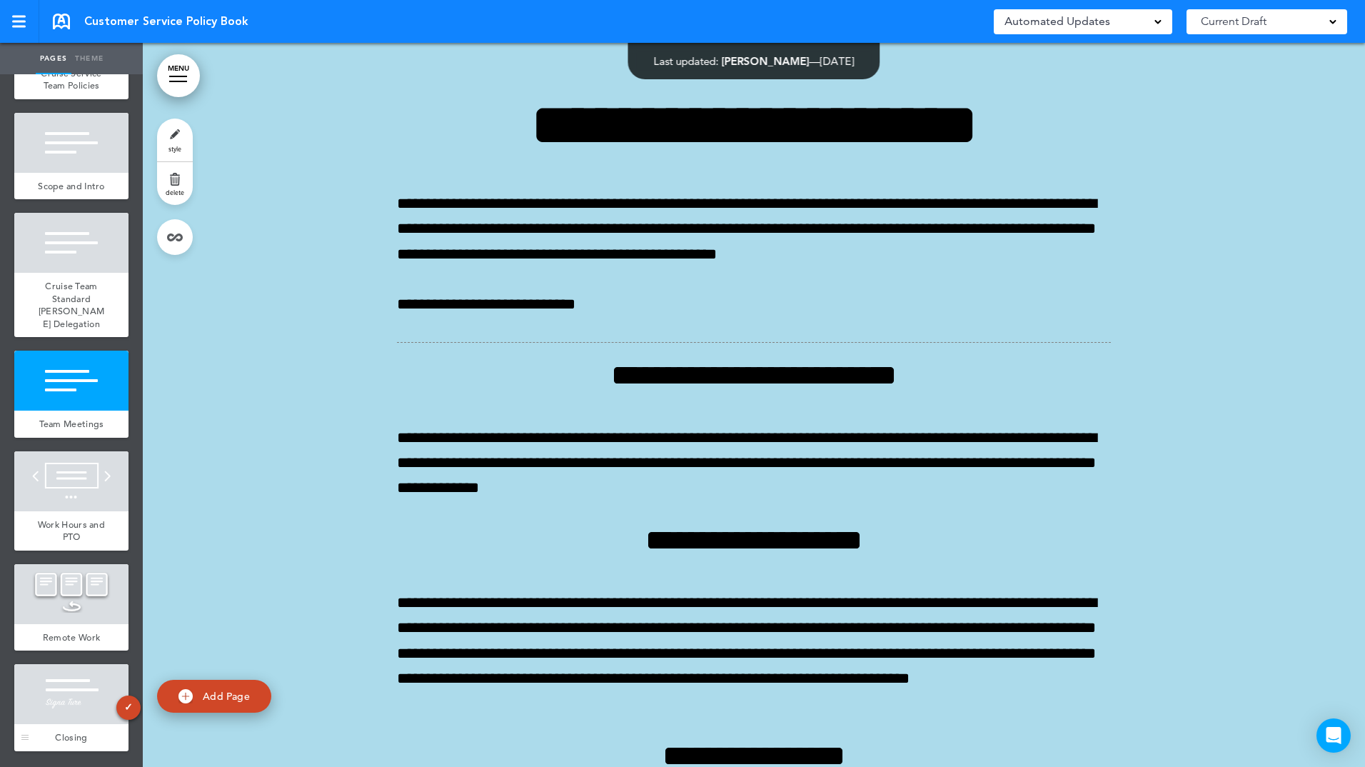
click at [89, 715] on div at bounding box center [71, 694] width 114 height 60
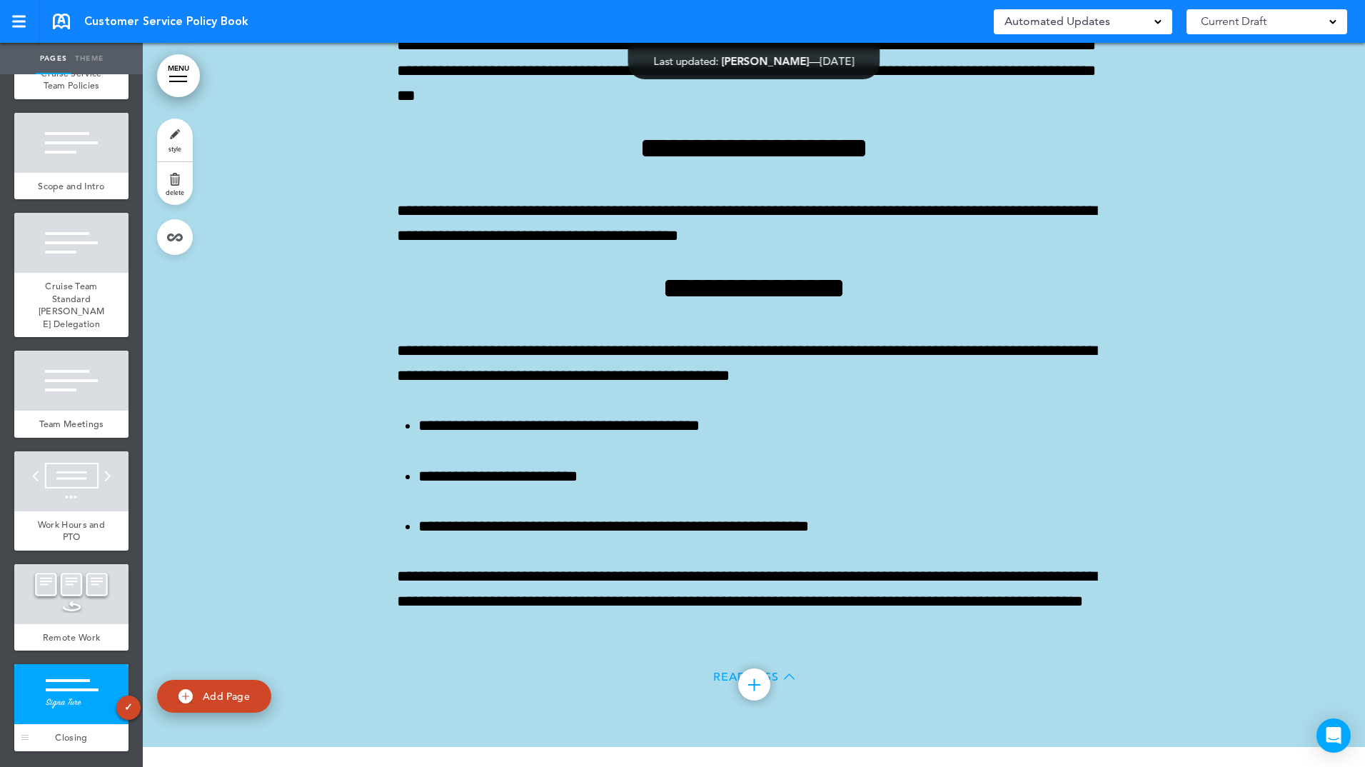
scroll to position [7742, 0]
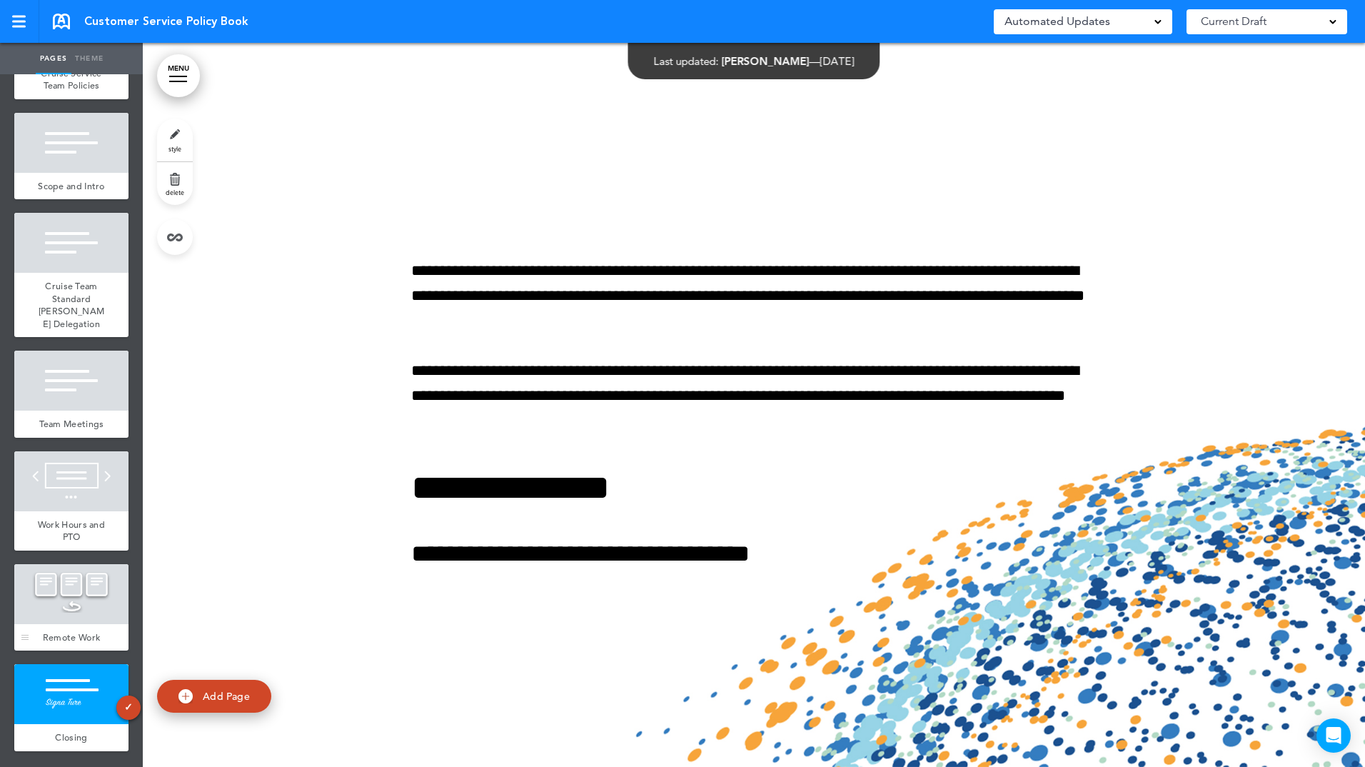
click at [109, 627] on div "Remote Work" at bounding box center [71, 637] width 114 height 27
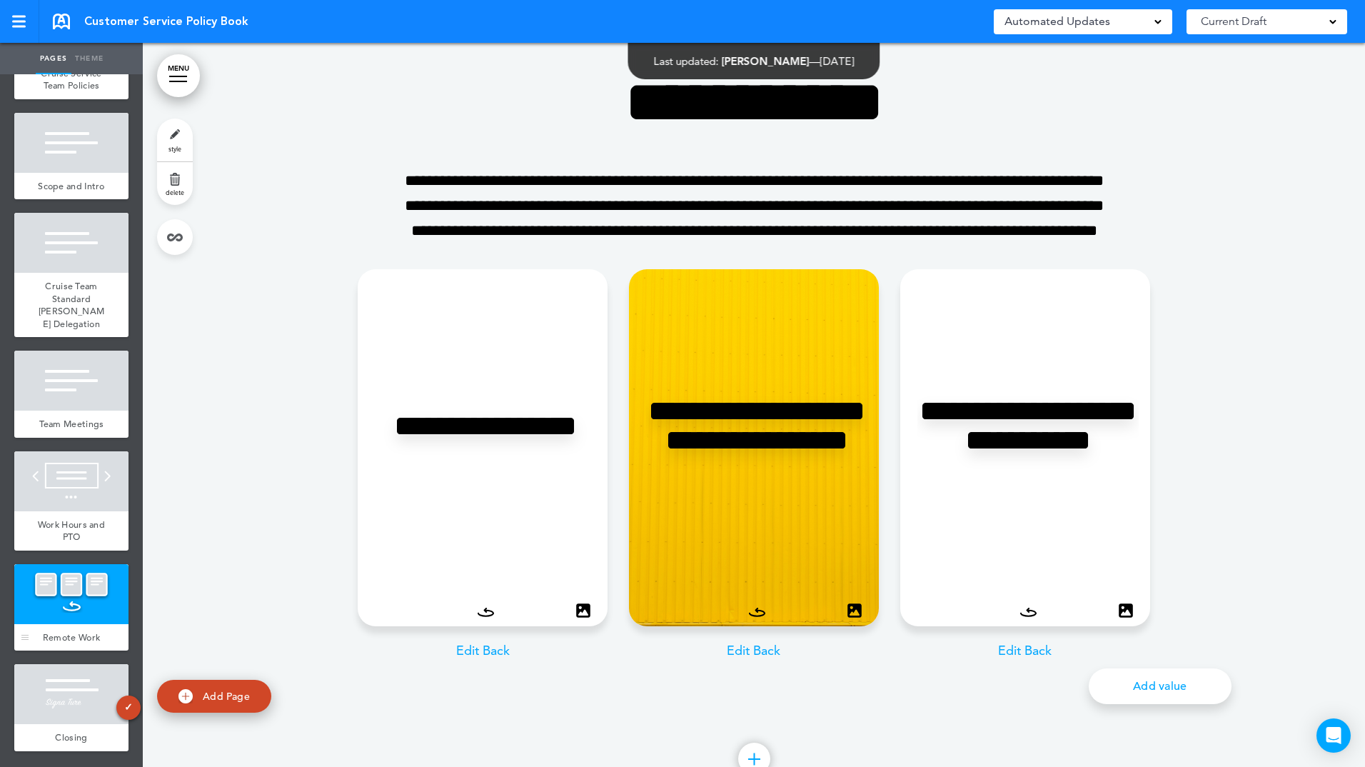
scroll to position [6914, 0]
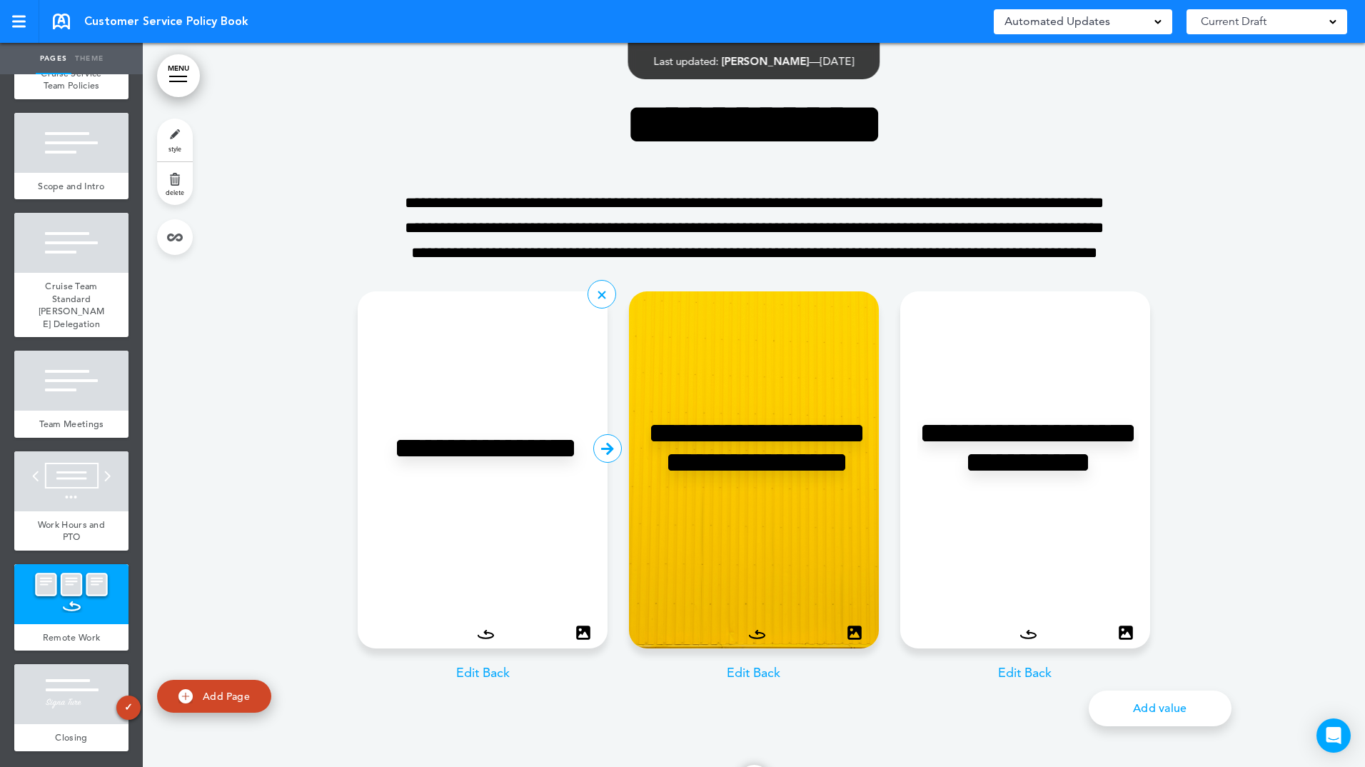
click at [610, 463] on icon at bounding box center [607, 448] width 29 height 29
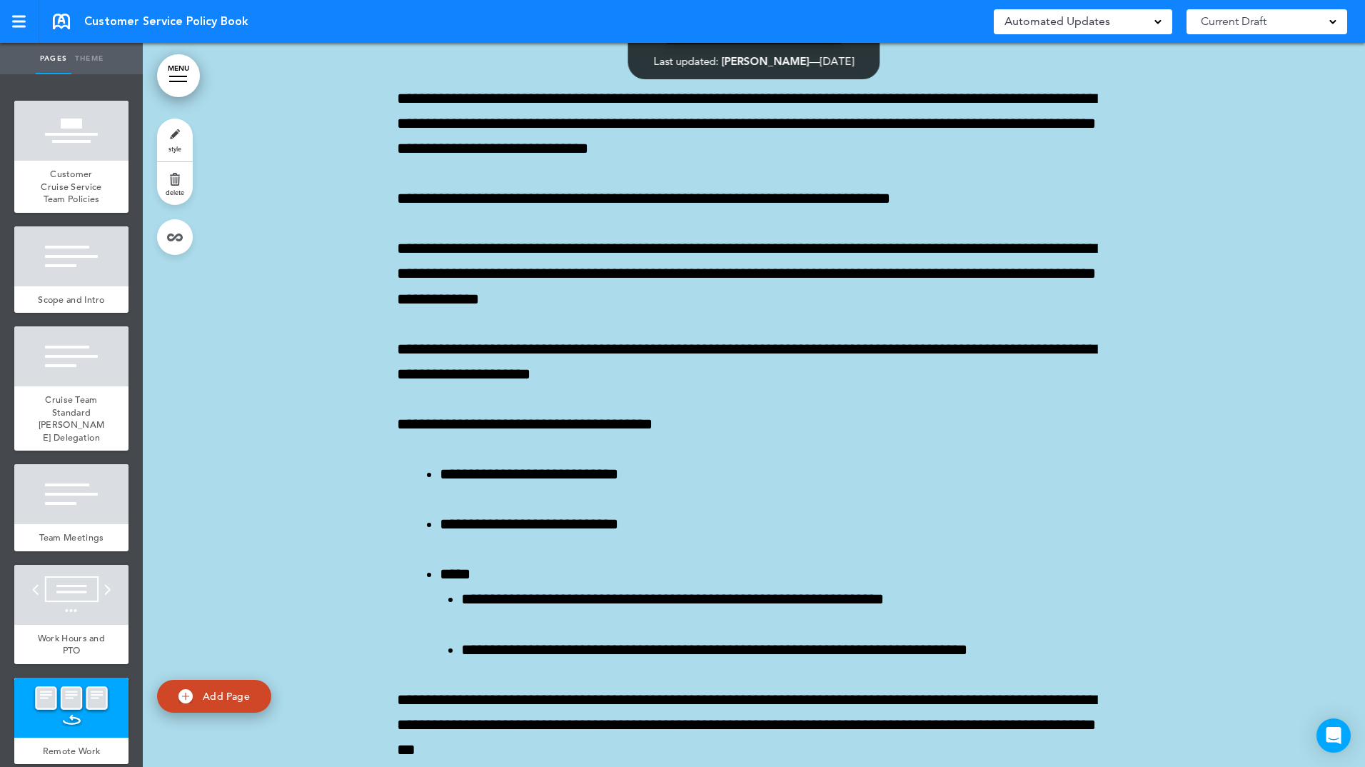
scroll to position [852, 0]
